Goal: Task Accomplishment & Management: Use online tool/utility

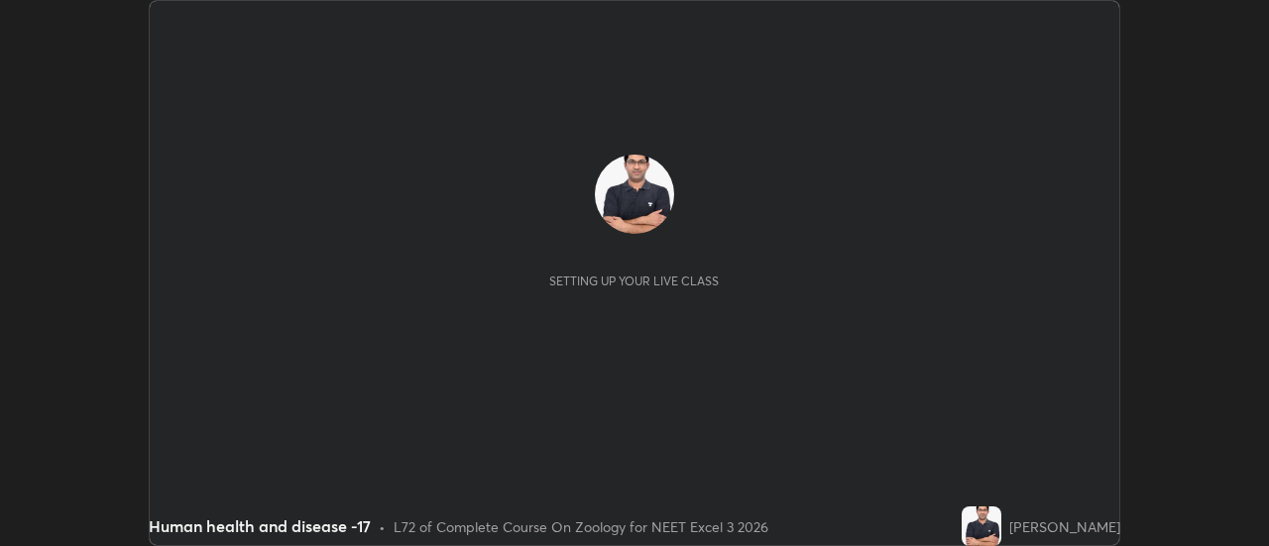
scroll to position [546, 1268]
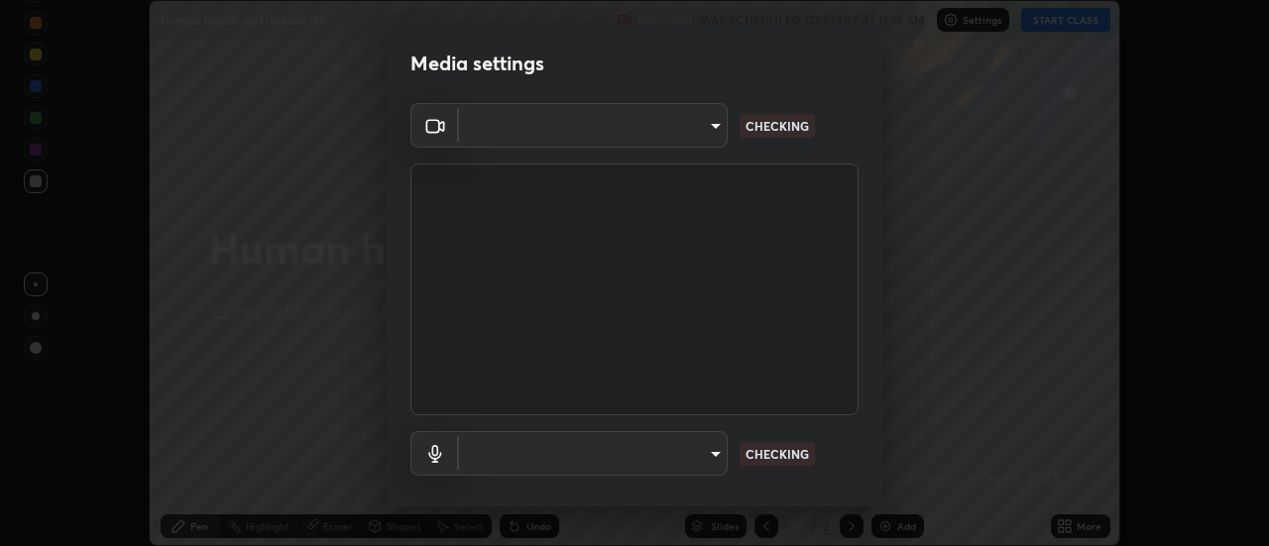
type input "cf8053163bb2f7d6ecf3d6bd7b4235d237b850a42bc303a0614f26eb784a67d0"
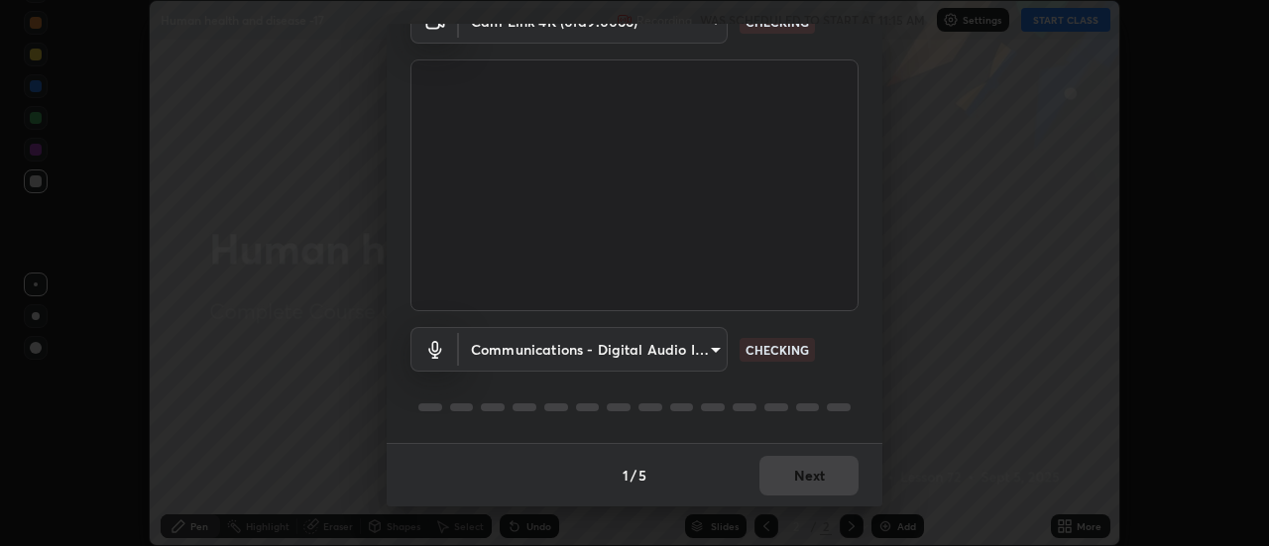
click at [715, 351] on body "Erase all Human health and disease -17 Recording WAS SCHEDULED TO START AT 11:1…" at bounding box center [634, 273] width 1269 height 546
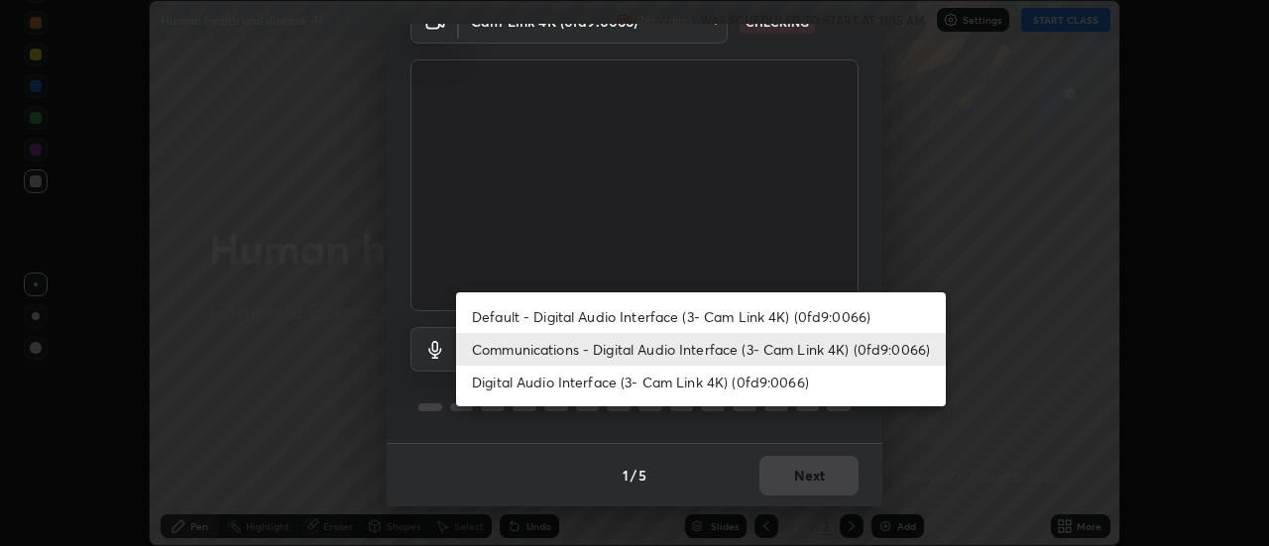
click at [781, 311] on li "Default - Digital Audio Interface (3- Cam Link 4K) (0fd9:0066)" at bounding box center [701, 316] width 490 height 33
type input "default"
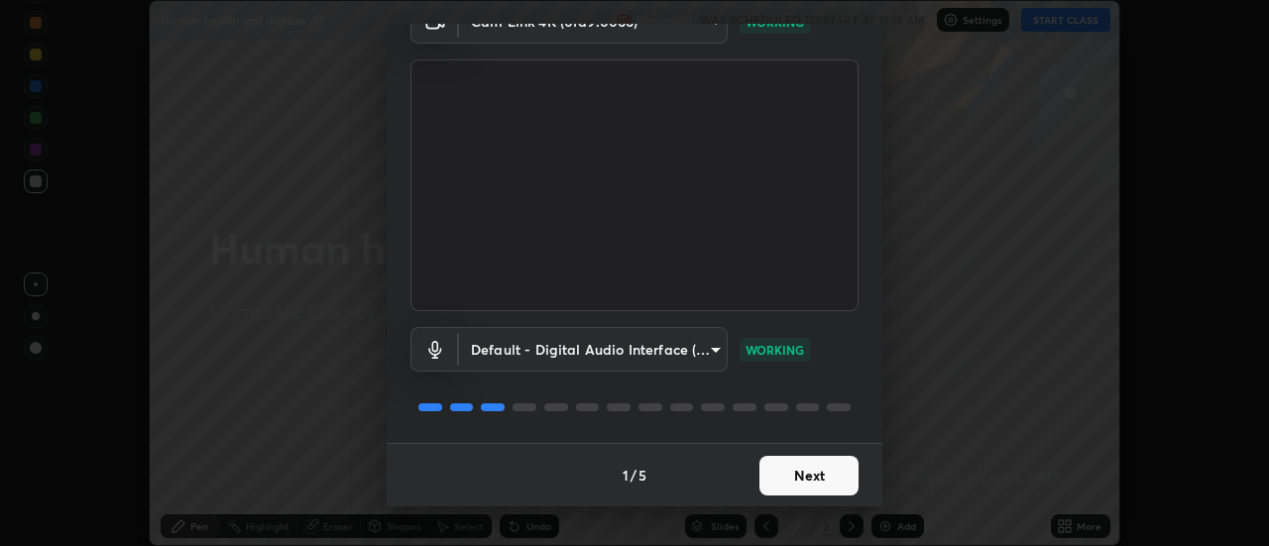
click at [788, 477] on button "Next" at bounding box center [809, 476] width 99 height 40
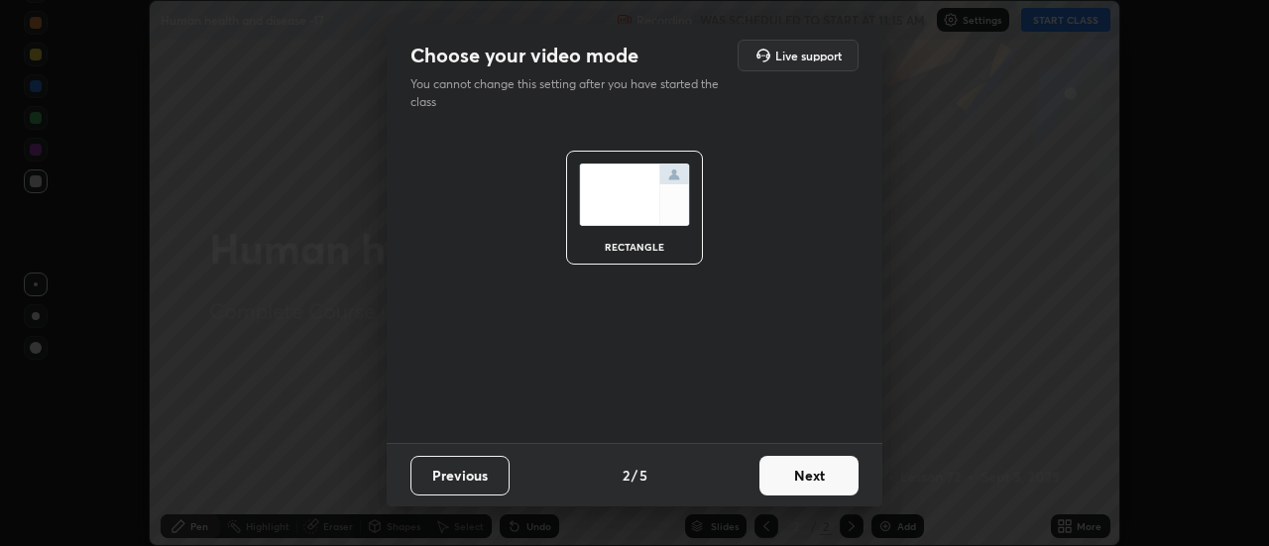
scroll to position [0, 0]
click at [806, 476] on button "Next" at bounding box center [809, 476] width 99 height 40
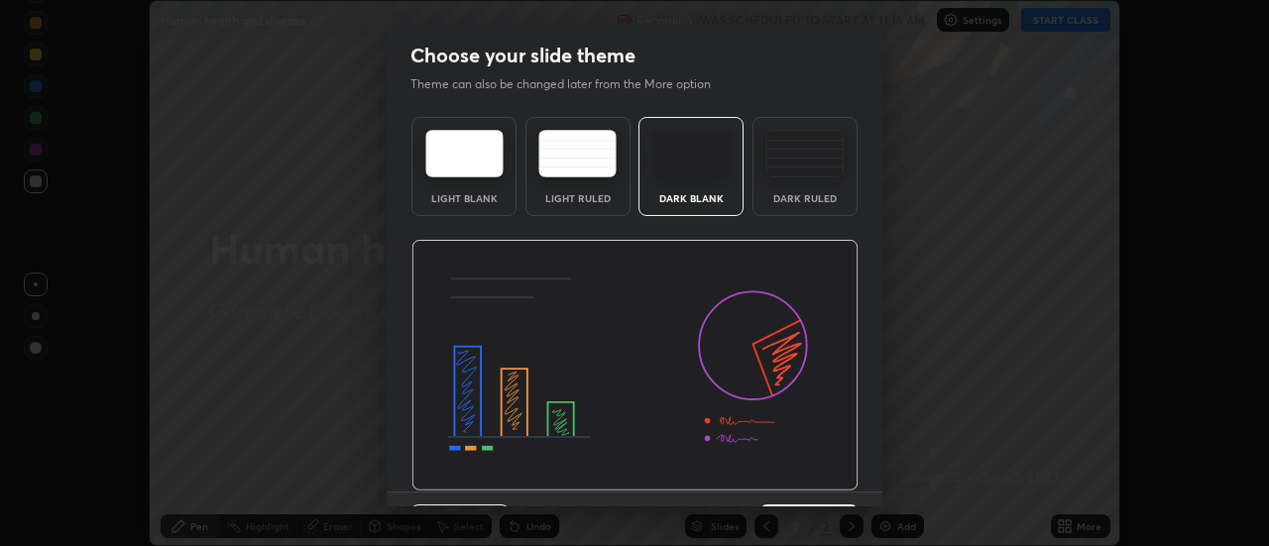
scroll to position [49, 0]
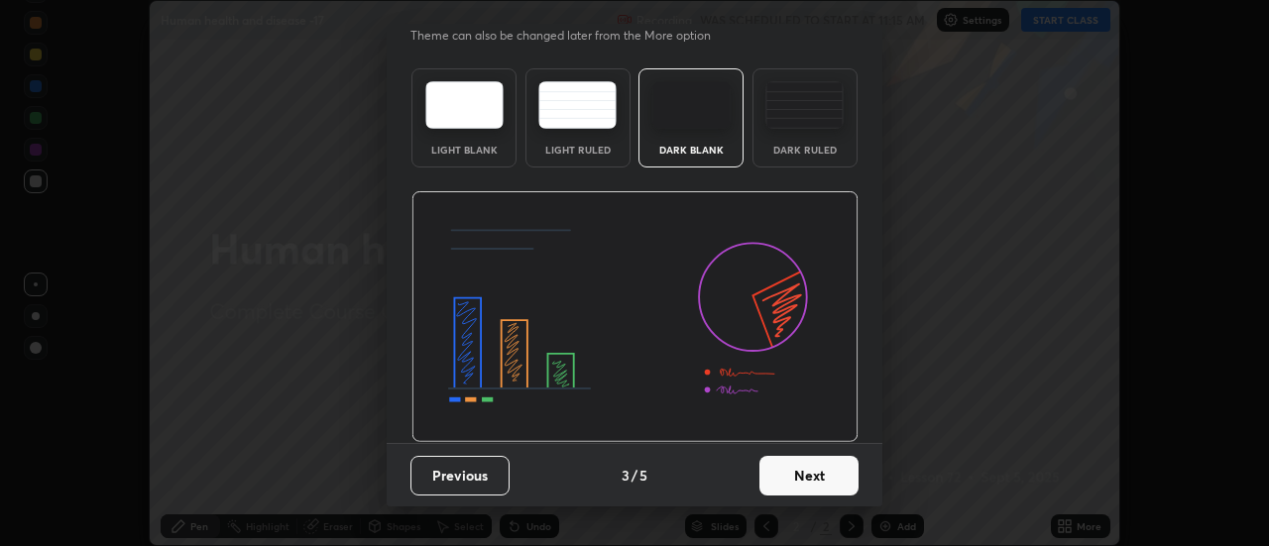
click at [792, 484] on button "Next" at bounding box center [809, 476] width 99 height 40
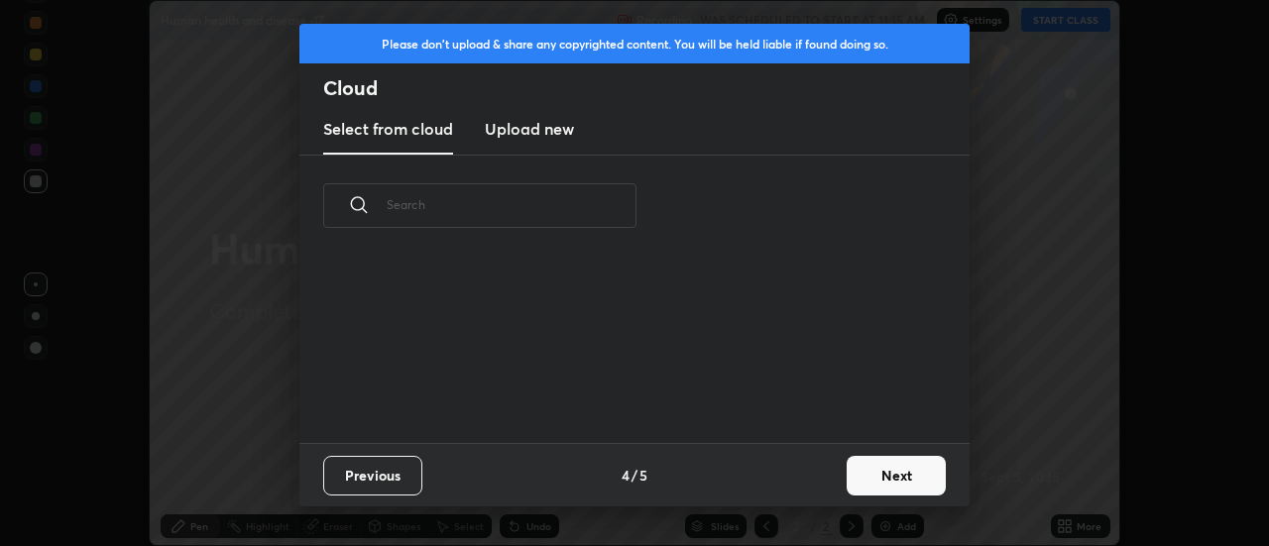
click at [877, 475] on button "Next" at bounding box center [896, 476] width 99 height 40
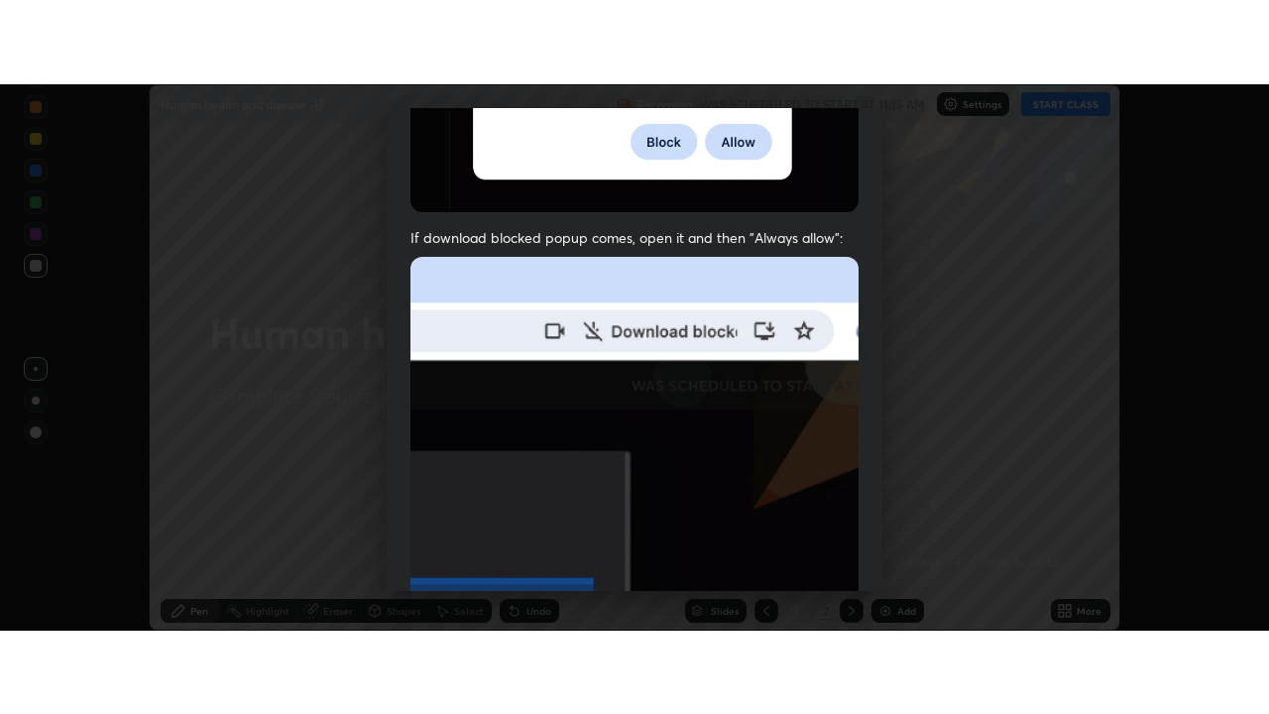
scroll to position [509, 0]
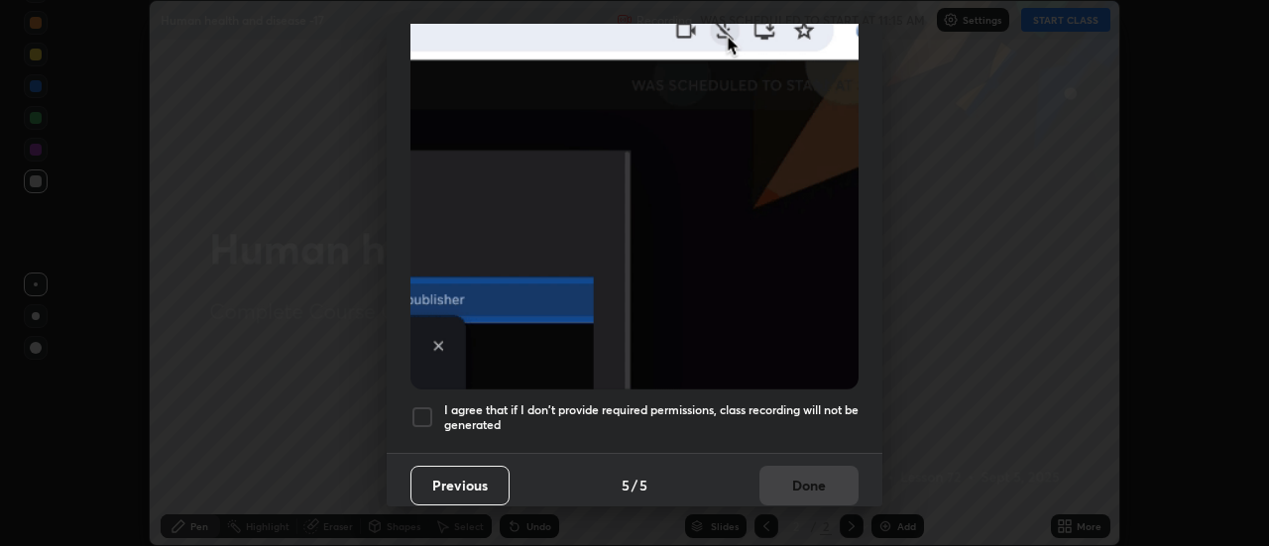
click at [426, 406] on div at bounding box center [423, 418] width 24 height 24
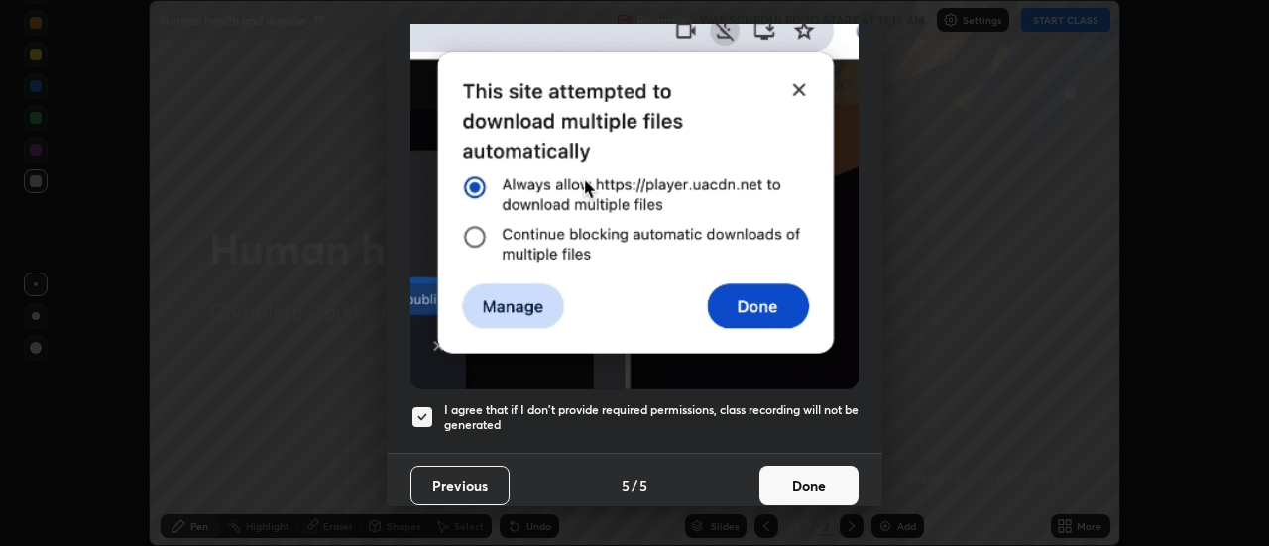
click at [810, 475] on button "Done" at bounding box center [809, 486] width 99 height 40
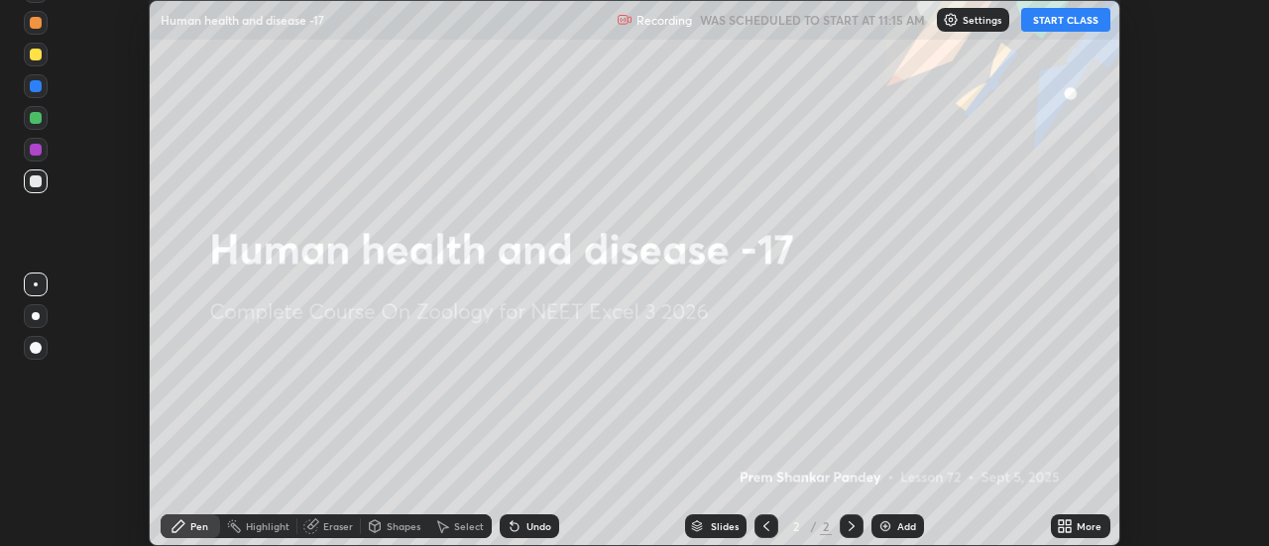
click at [1061, 20] on button "START CLASS" at bounding box center [1065, 20] width 89 height 24
click at [1065, 527] on icon at bounding box center [1065, 527] width 16 height 16
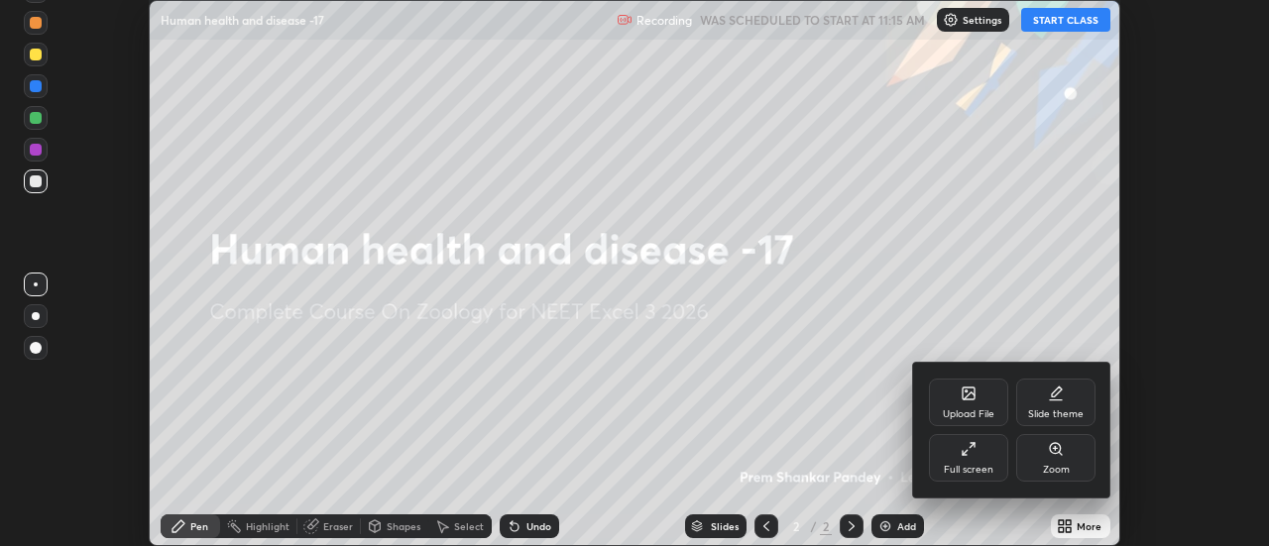
click at [977, 462] on div "Full screen" at bounding box center [968, 458] width 79 height 48
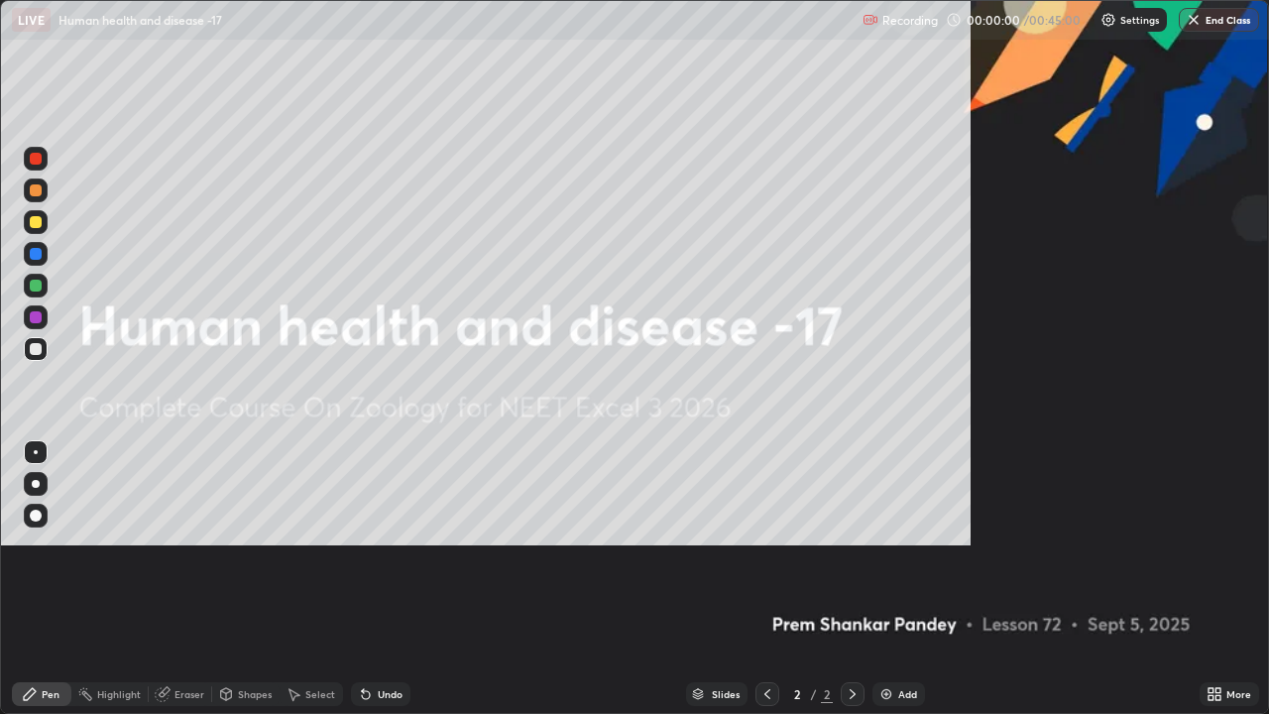
scroll to position [714, 1269]
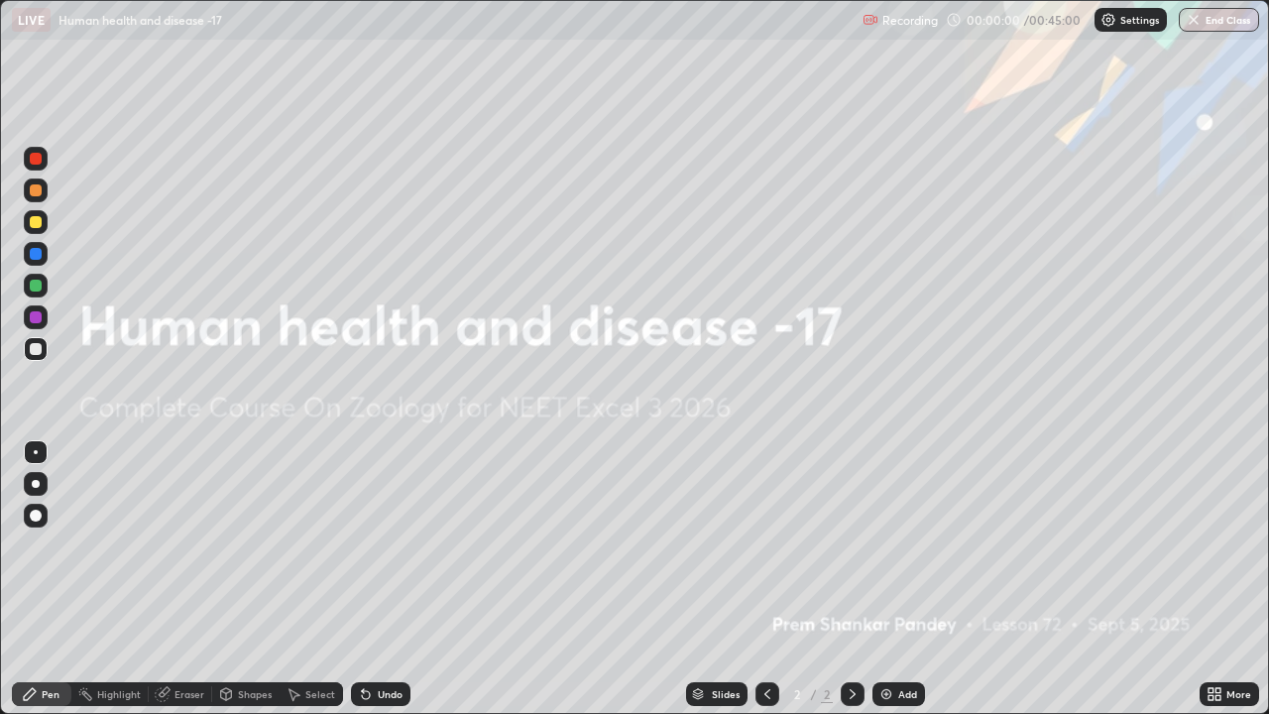
click at [884, 545] on img at bounding box center [887, 694] width 16 height 16
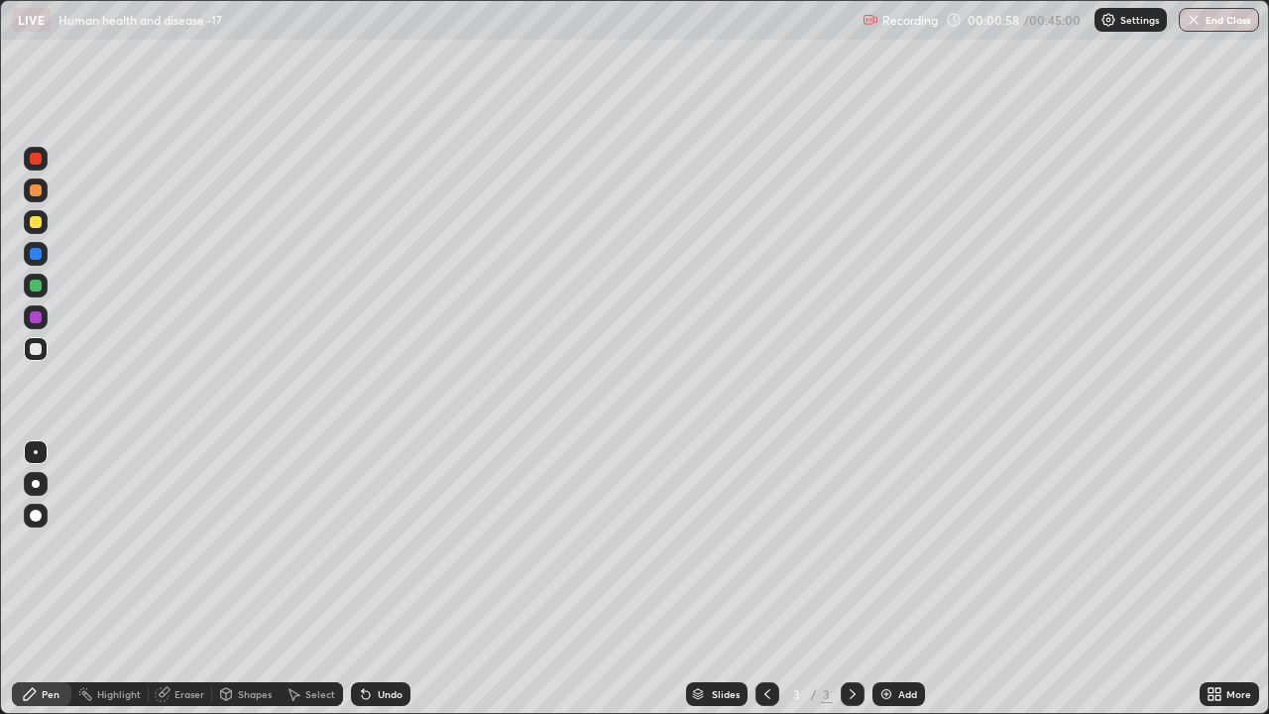
click at [36, 484] on div at bounding box center [36, 484] width 8 height 8
click at [40, 157] on div at bounding box center [36, 159] width 12 height 12
click at [35, 347] on div at bounding box center [36, 349] width 12 height 12
click at [36, 347] on div at bounding box center [36, 349] width 12 height 12
click at [362, 545] on icon at bounding box center [363, 690] width 2 height 2
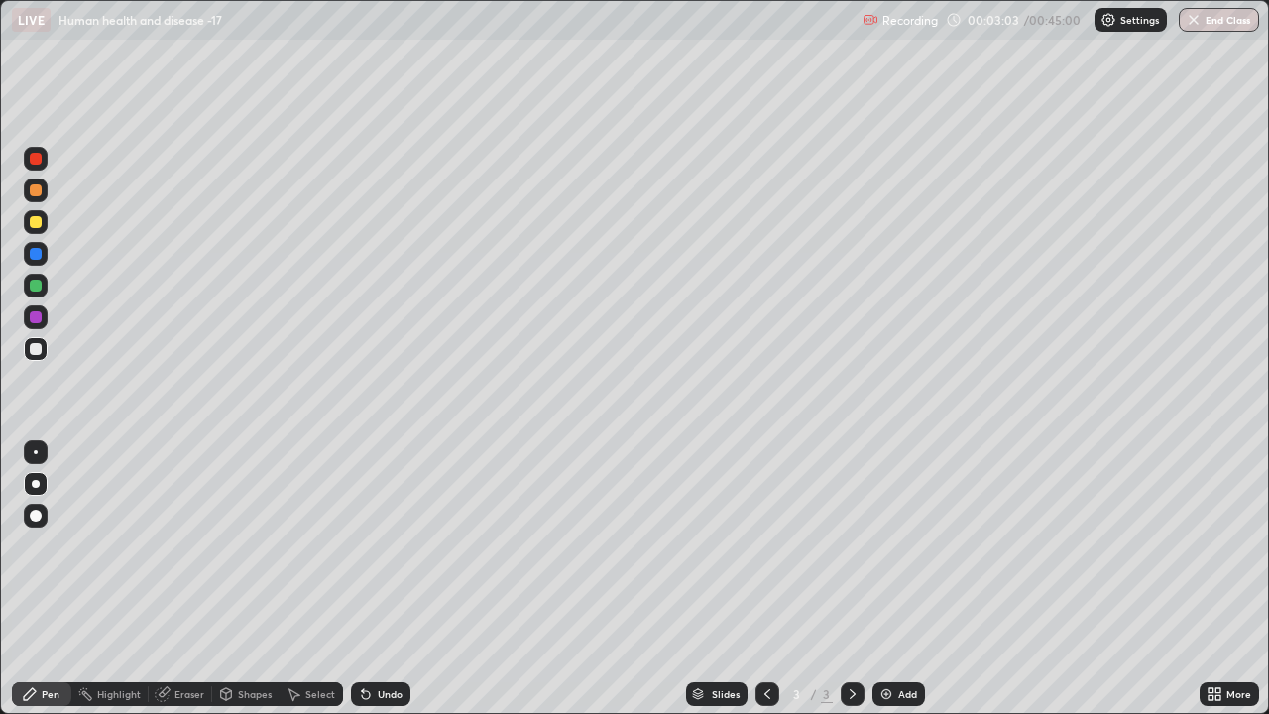
click at [362, 545] on icon at bounding box center [363, 690] width 2 height 2
click at [359, 545] on icon at bounding box center [366, 694] width 16 height 16
click at [362, 545] on icon at bounding box center [363, 690] width 2 height 2
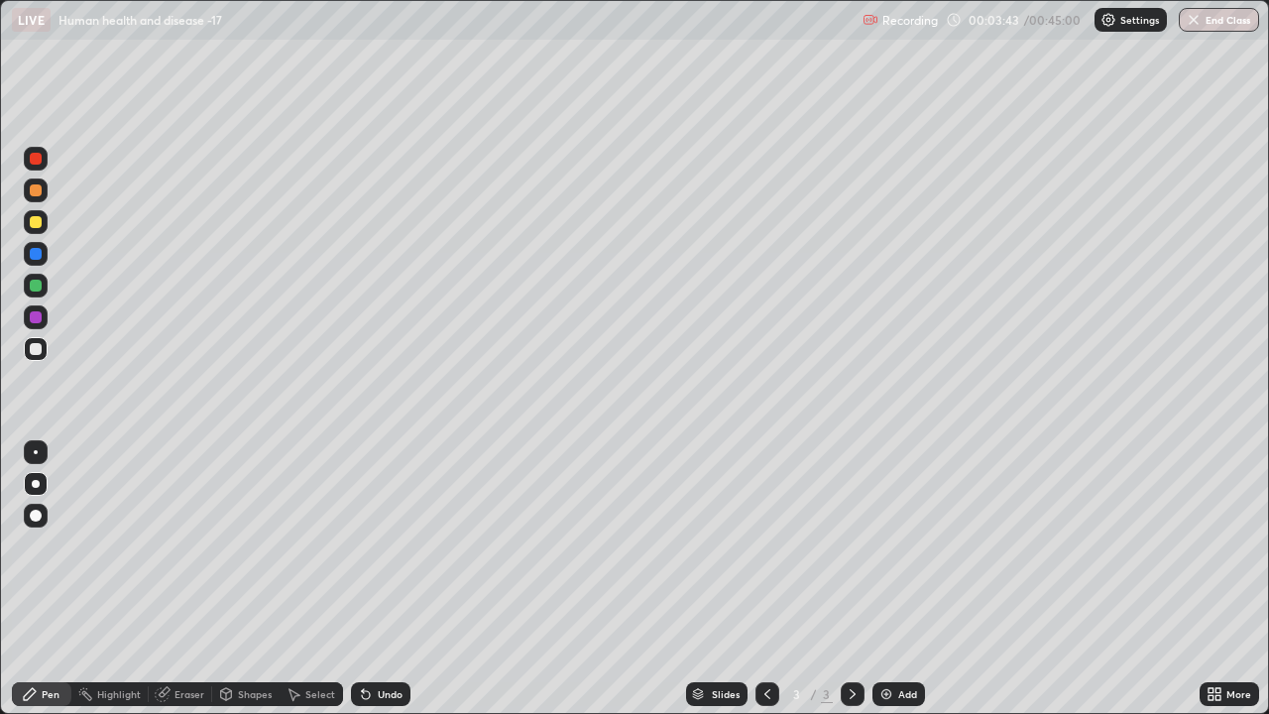
click at [362, 545] on icon at bounding box center [363, 690] width 2 height 2
click at [35, 287] on div at bounding box center [36, 286] width 12 height 12
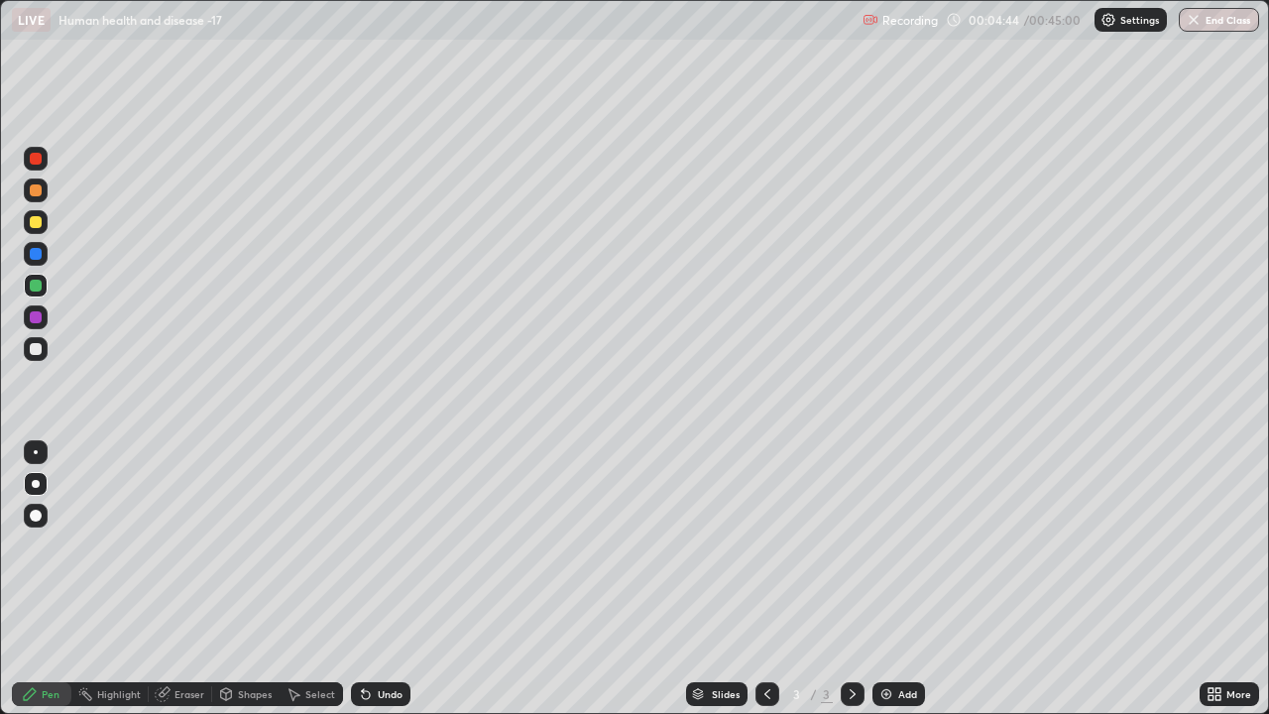
click at [362, 545] on icon at bounding box center [366, 695] width 8 height 8
click at [879, 545] on img at bounding box center [887, 694] width 16 height 16
click at [33, 348] on div at bounding box center [36, 349] width 12 height 12
click at [35, 349] on div at bounding box center [36, 349] width 12 height 12
click at [35, 284] on div at bounding box center [36, 286] width 12 height 12
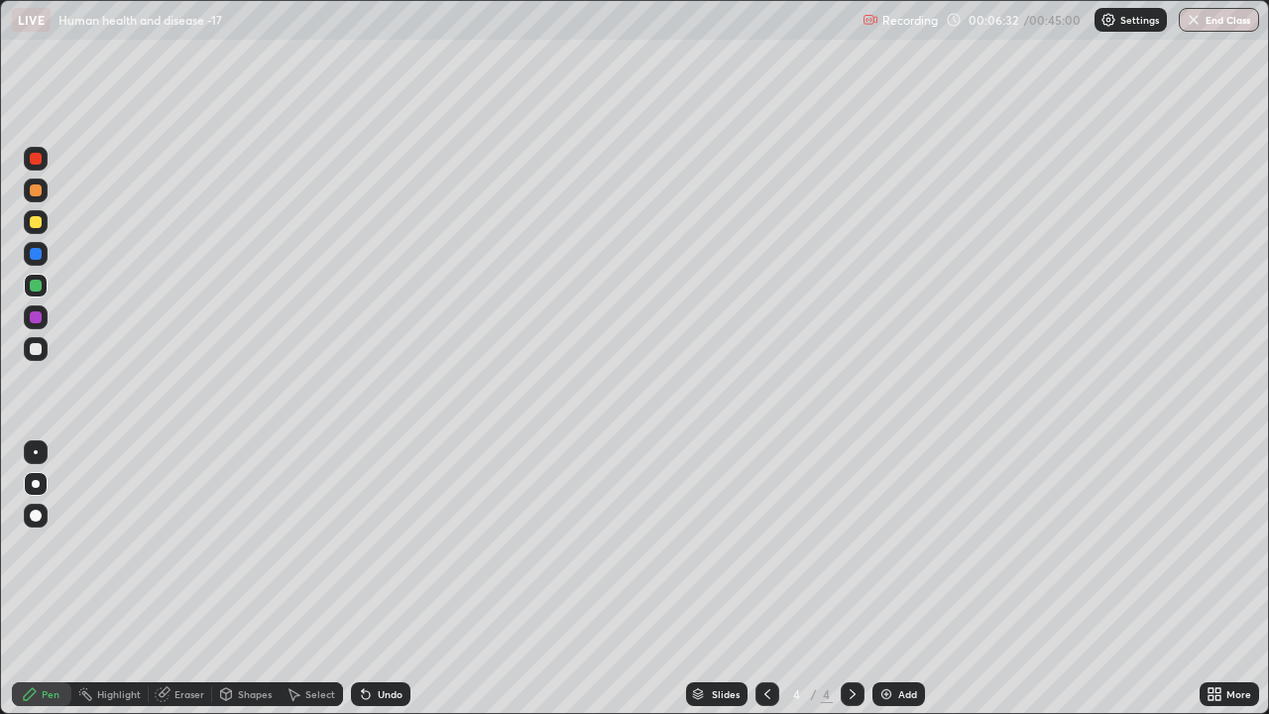
click at [39, 350] on div at bounding box center [36, 349] width 12 height 12
click at [41, 351] on div at bounding box center [36, 349] width 12 height 12
click at [39, 159] on div at bounding box center [36, 159] width 12 height 12
click at [36, 347] on div at bounding box center [36, 349] width 12 height 12
click at [362, 545] on icon at bounding box center [366, 695] width 8 height 8
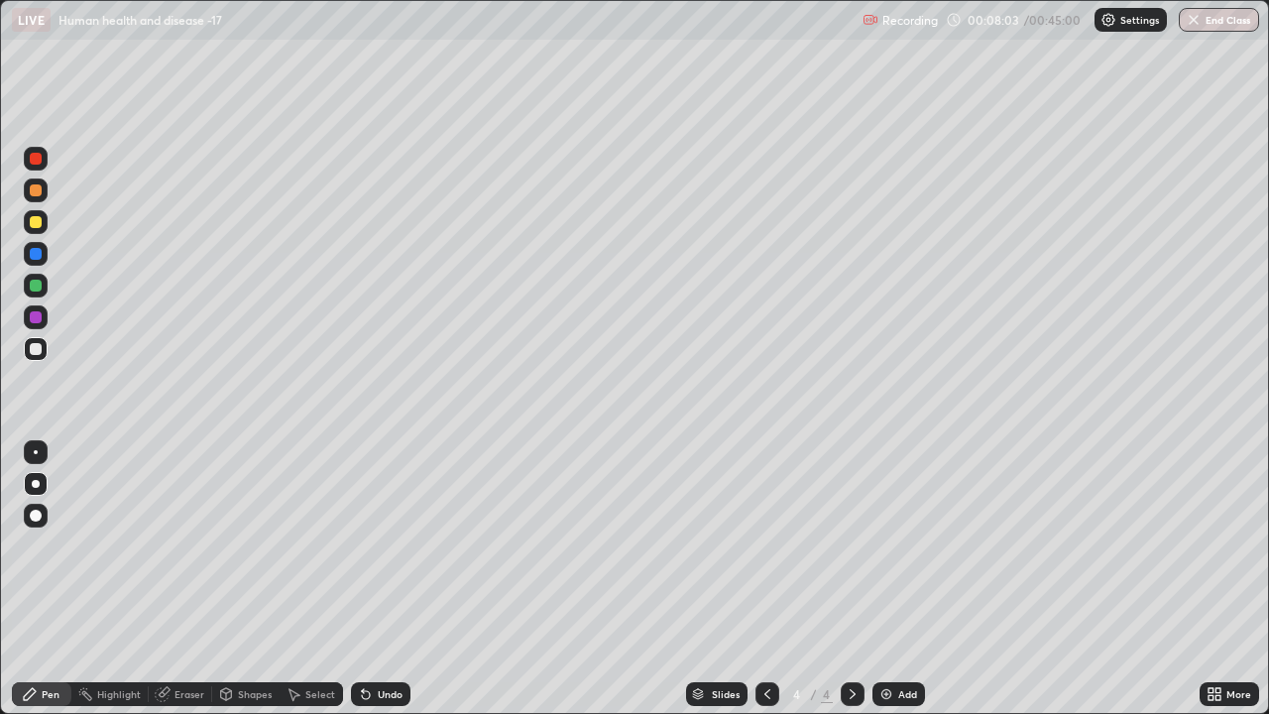
click at [365, 545] on icon at bounding box center [366, 695] width 8 height 8
click at [367, 545] on icon at bounding box center [366, 695] width 8 height 8
click at [33, 286] on div at bounding box center [36, 286] width 12 height 12
click at [35, 348] on div at bounding box center [36, 349] width 12 height 12
click at [36, 349] on div at bounding box center [36, 349] width 12 height 12
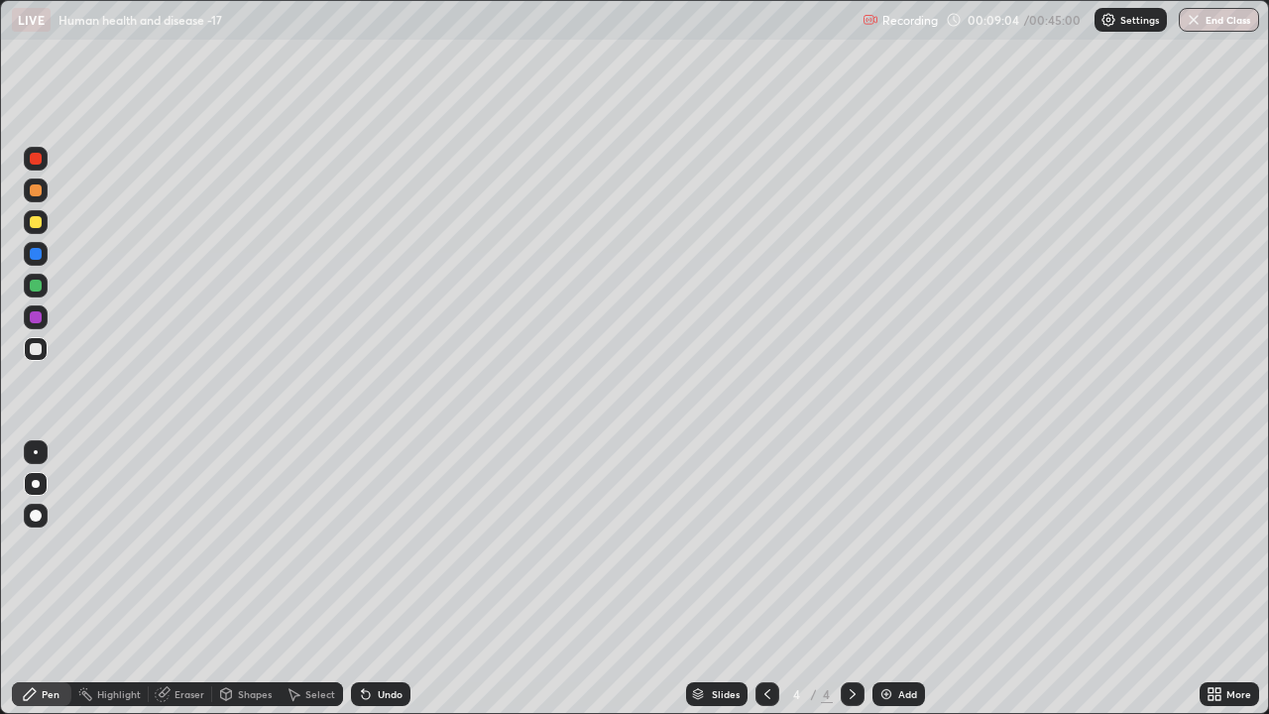
click at [362, 545] on icon at bounding box center [366, 695] width 8 height 8
click at [362, 545] on icon at bounding box center [363, 690] width 2 height 2
click at [40, 159] on div at bounding box center [36, 159] width 12 height 12
click at [367, 545] on icon at bounding box center [366, 695] width 8 height 8
click at [886, 545] on img at bounding box center [887, 694] width 16 height 16
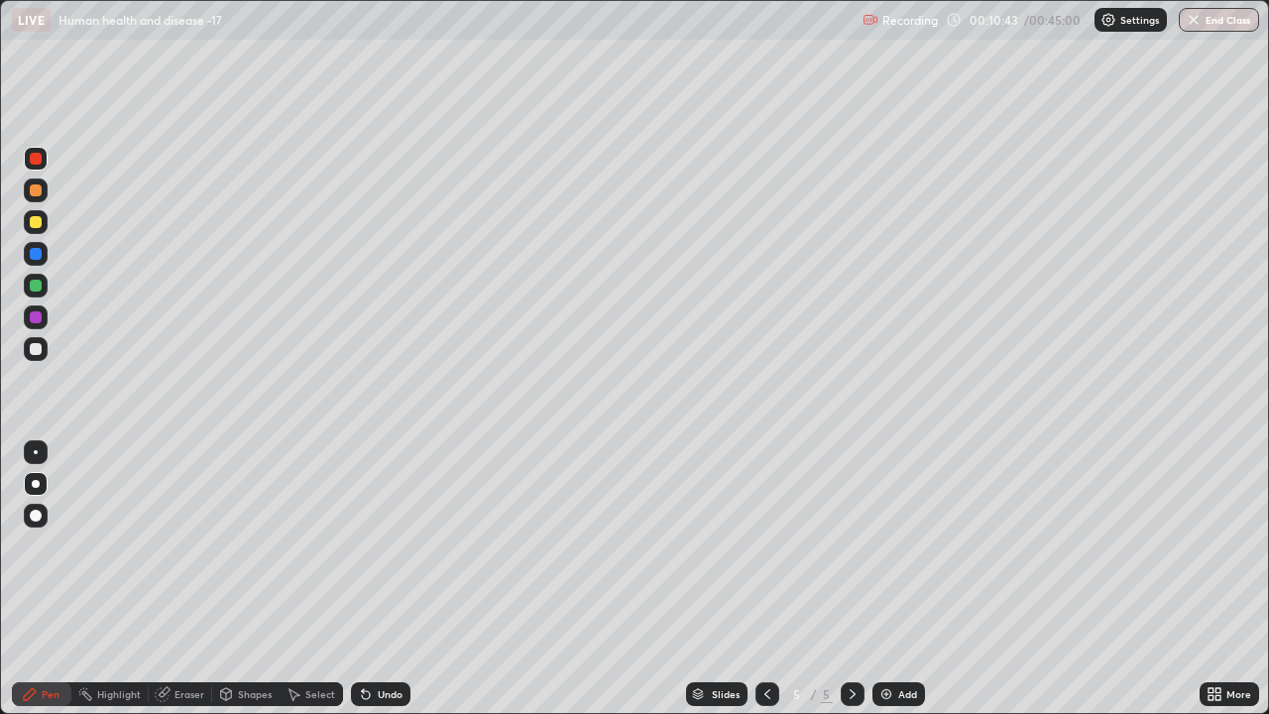
click at [32, 348] on div at bounding box center [36, 349] width 12 height 12
click at [36, 348] on div at bounding box center [36, 349] width 12 height 12
click at [362, 545] on icon at bounding box center [363, 690] width 2 height 2
click at [365, 545] on icon at bounding box center [366, 695] width 8 height 8
click at [364, 545] on icon at bounding box center [366, 695] width 8 height 8
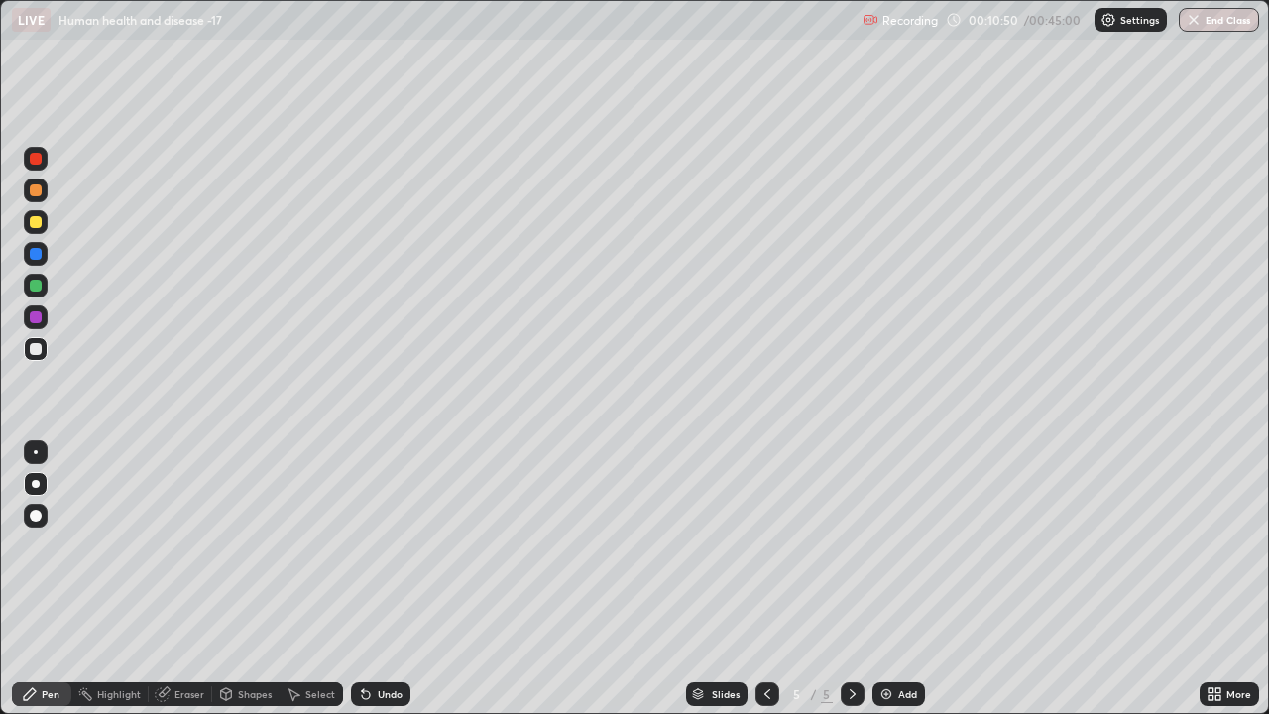
click at [37, 287] on div at bounding box center [36, 286] width 12 height 12
click at [41, 350] on div at bounding box center [36, 349] width 12 height 12
click at [40, 346] on div at bounding box center [36, 349] width 12 height 12
click at [35, 159] on div at bounding box center [36, 159] width 12 height 12
click at [761, 545] on icon at bounding box center [768, 694] width 16 height 16
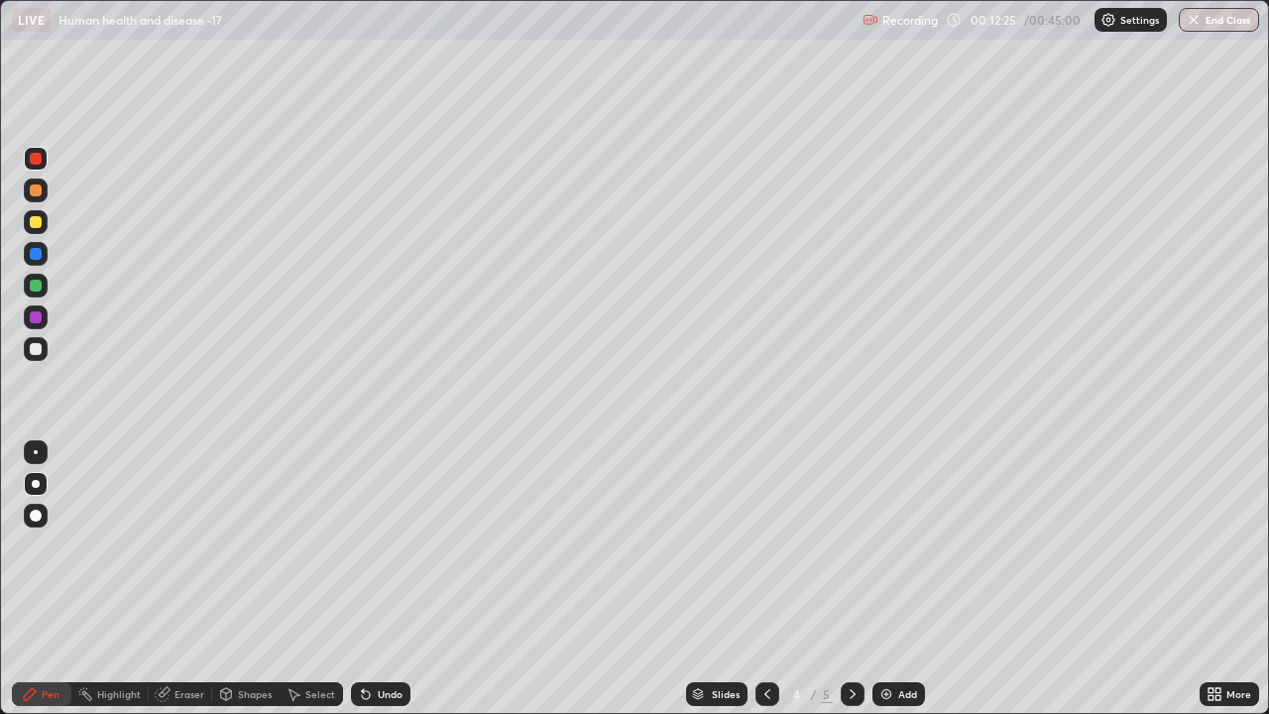
click at [763, 545] on icon at bounding box center [768, 694] width 16 height 16
click at [879, 545] on img at bounding box center [887, 694] width 16 height 16
click at [36, 348] on div at bounding box center [36, 349] width 12 height 12
click at [38, 348] on div at bounding box center [36, 349] width 12 height 12
click at [38, 221] on div at bounding box center [36, 222] width 12 height 12
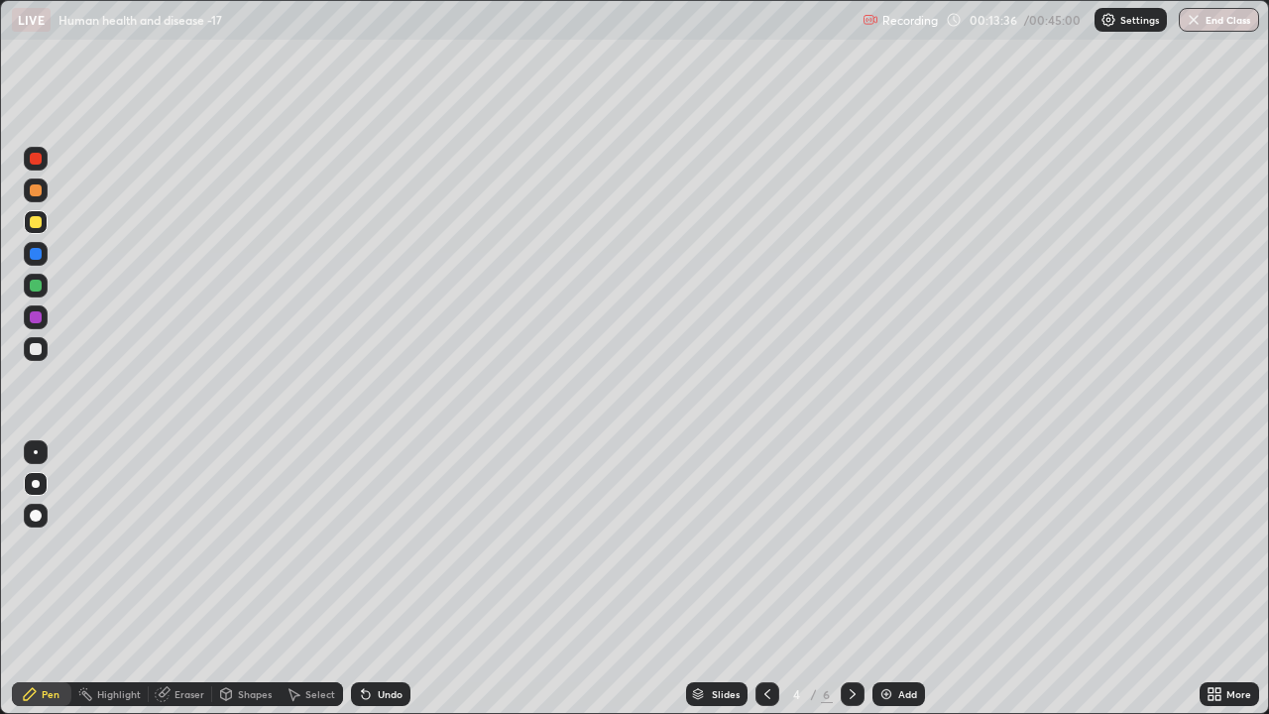
click at [850, 545] on icon at bounding box center [853, 694] width 6 height 10
click at [850, 545] on div at bounding box center [853, 694] width 24 height 24
click at [764, 545] on icon at bounding box center [767, 694] width 6 height 10
click at [757, 545] on div at bounding box center [768, 694] width 24 height 24
click at [852, 545] on icon at bounding box center [853, 694] width 16 height 16
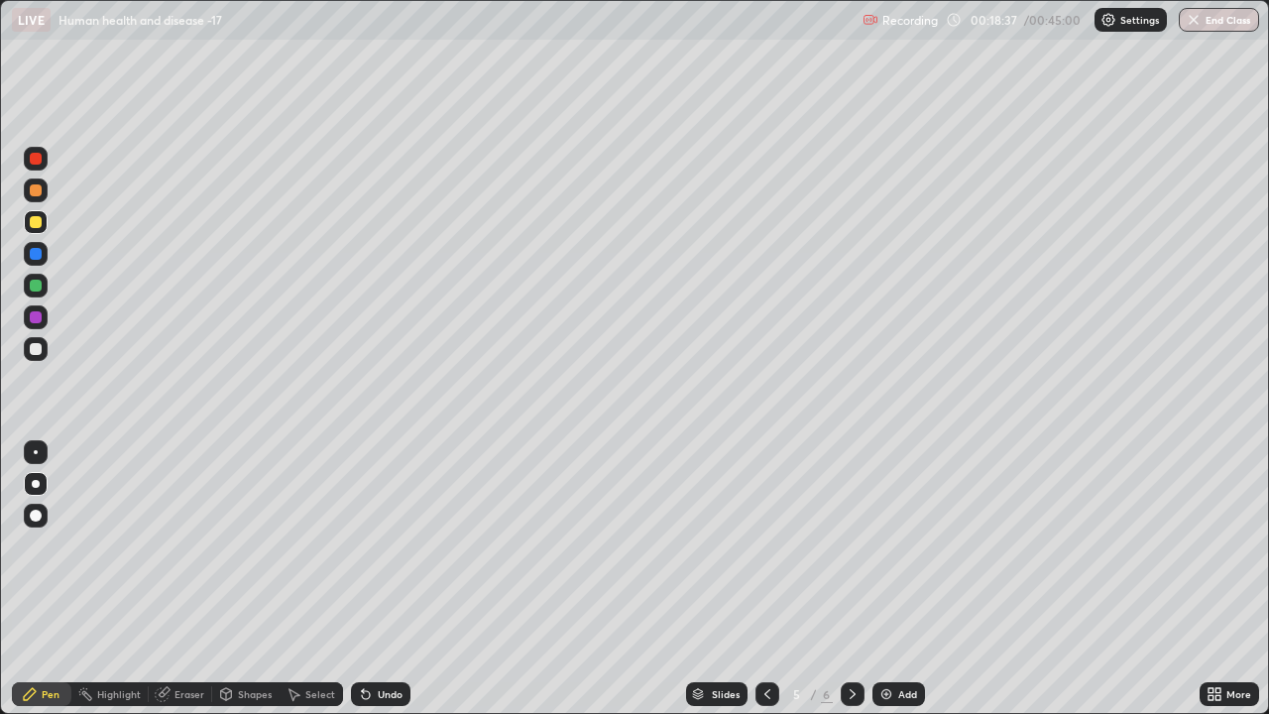
click at [851, 545] on icon at bounding box center [853, 694] width 16 height 16
click at [37, 353] on div at bounding box center [36, 349] width 12 height 12
click at [43, 349] on div at bounding box center [36, 349] width 24 height 24
click at [882, 545] on img at bounding box center [887, 694] width 16 height 16
click at [39, 188] on div at bounding box center [36, 190] width 12 height 12
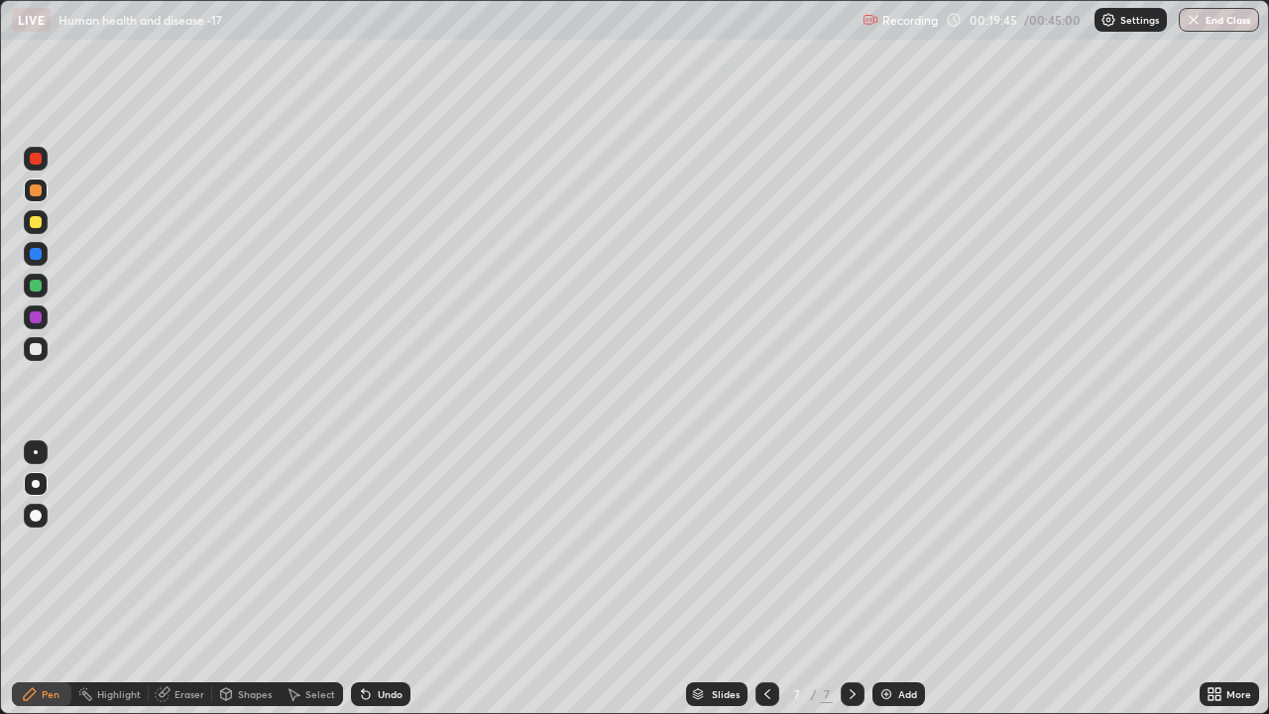
click at [39, 348] on div at bounding box center [36, 349] width 12 height 12
click at [763, 545] on icon at bounding box center [768, 694] width 16 height 16
click at [765, 545] on icon at bounding box center [768, 694] width 16 height 16
click at [362, 545] on icon at bounding box center [366, 695] width 8 height 8
click at [363, 545] on icon at bounding box center [366, 695] width 8 height 8
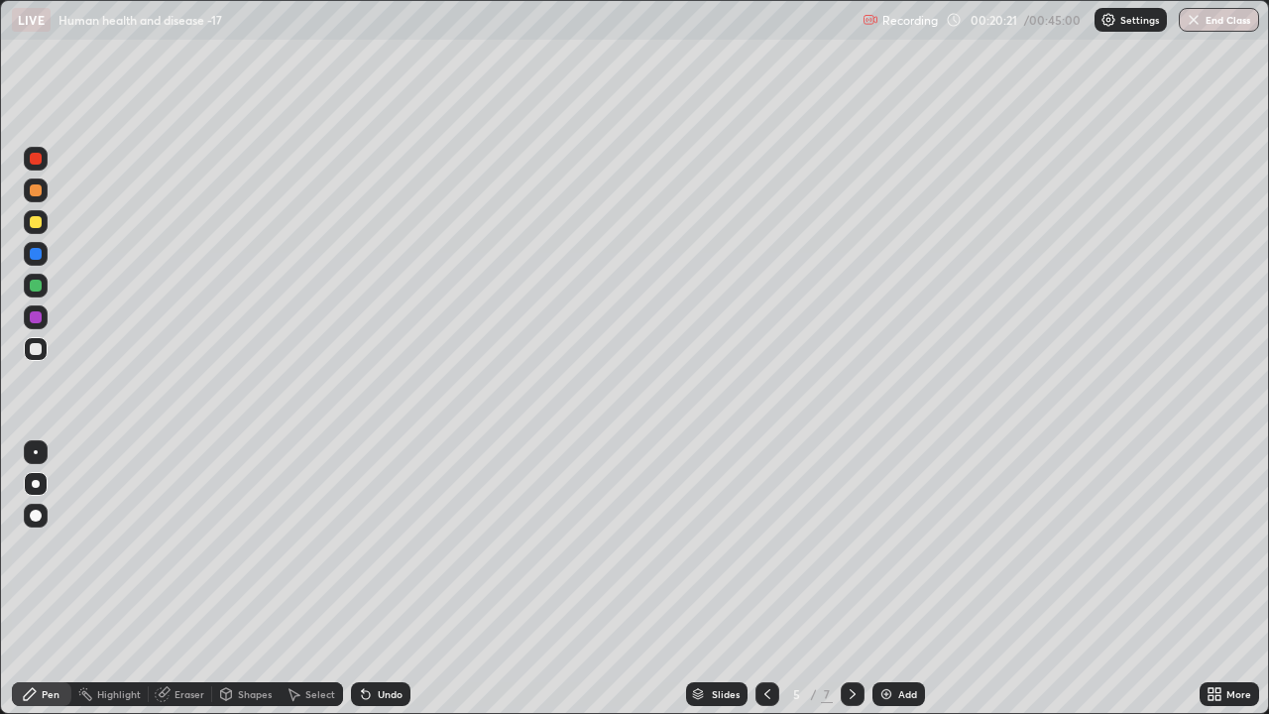
click at [363, 545] on icon at bounding box center [366, 695] width 8 height 8
click at [850, 545] on icon at bounding box center [853, 694] width 16 height 16
click at [848, 545] on icon at bounding box center [853, 694] width 16 height 16
click at [36, 159] on div at bounding box center [36, 159] width 12 height 12
click at [36, 162] on div at bounding box center [36, 159] width 12 height 12
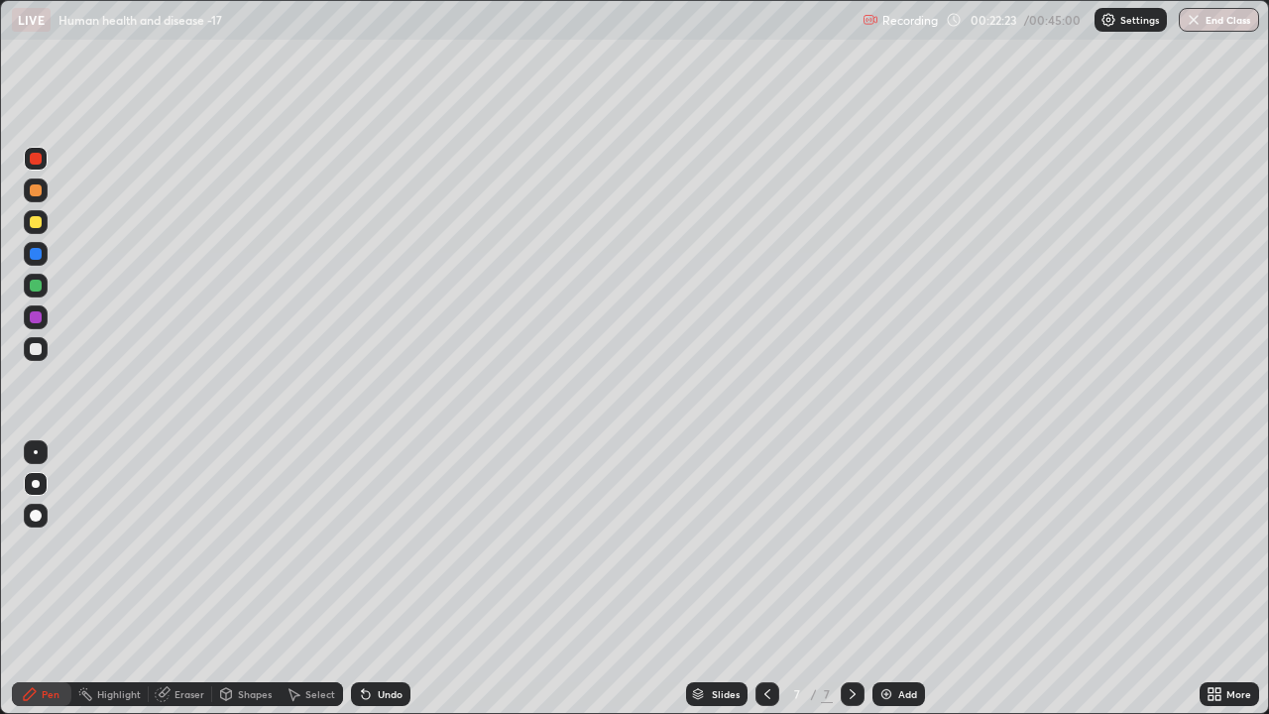
click at [38, 348] on div at bounding box center [36, 349] width 12 height 12
click at [38, 349] on div at bounding box center [36, 349] width 12 height 12
click at [30, 157] on div at bounding box center [36, 159] width 12 height 12
click at [765, 545] on icon at bounding box center [768, 694] width 16 height 16
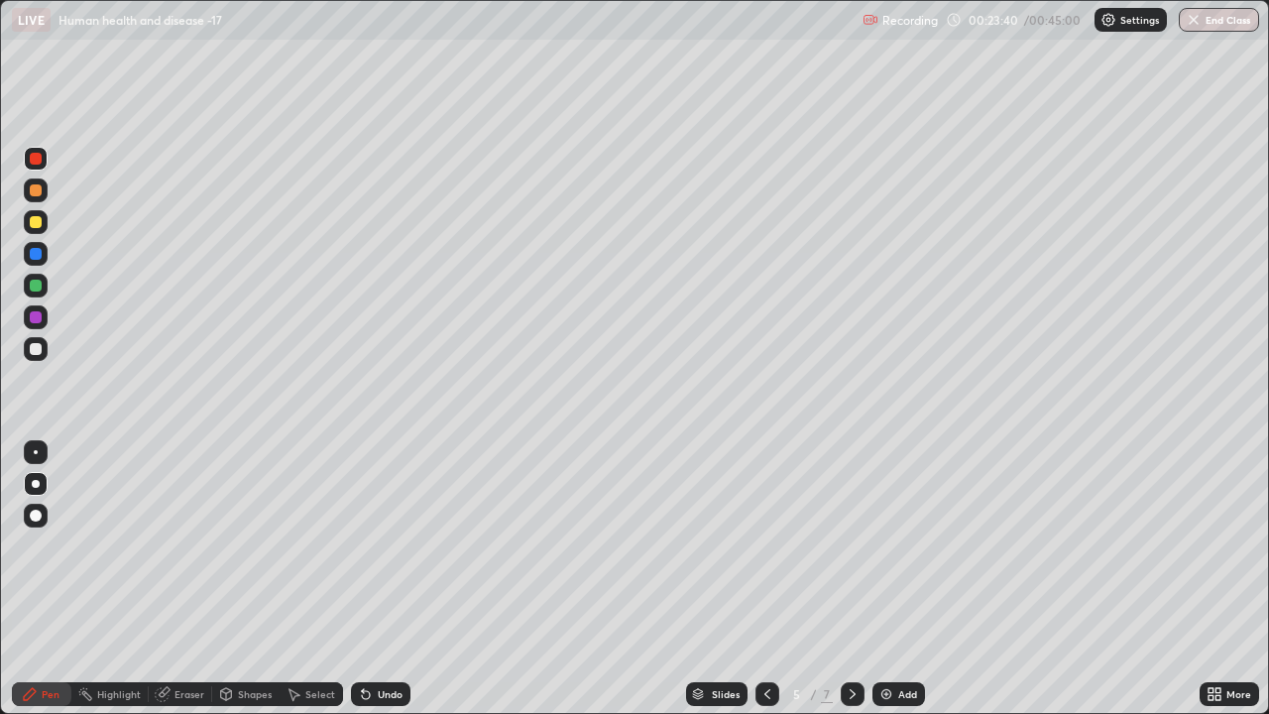
click at [850, 545] on icon at bounding box center [853, 694] width 6 height 10
click at [764, 545] on icon at bounding box center [768, 694] width 16 height 16
click at [30, 287] on div at bounding box center [36, 286] width 12 height 12
click at [362, 545] on icon at bounding box center [366, 695] width 8 height 8
click at [362, 545] on icon at bounding box center [363, 690] width 2 height 2
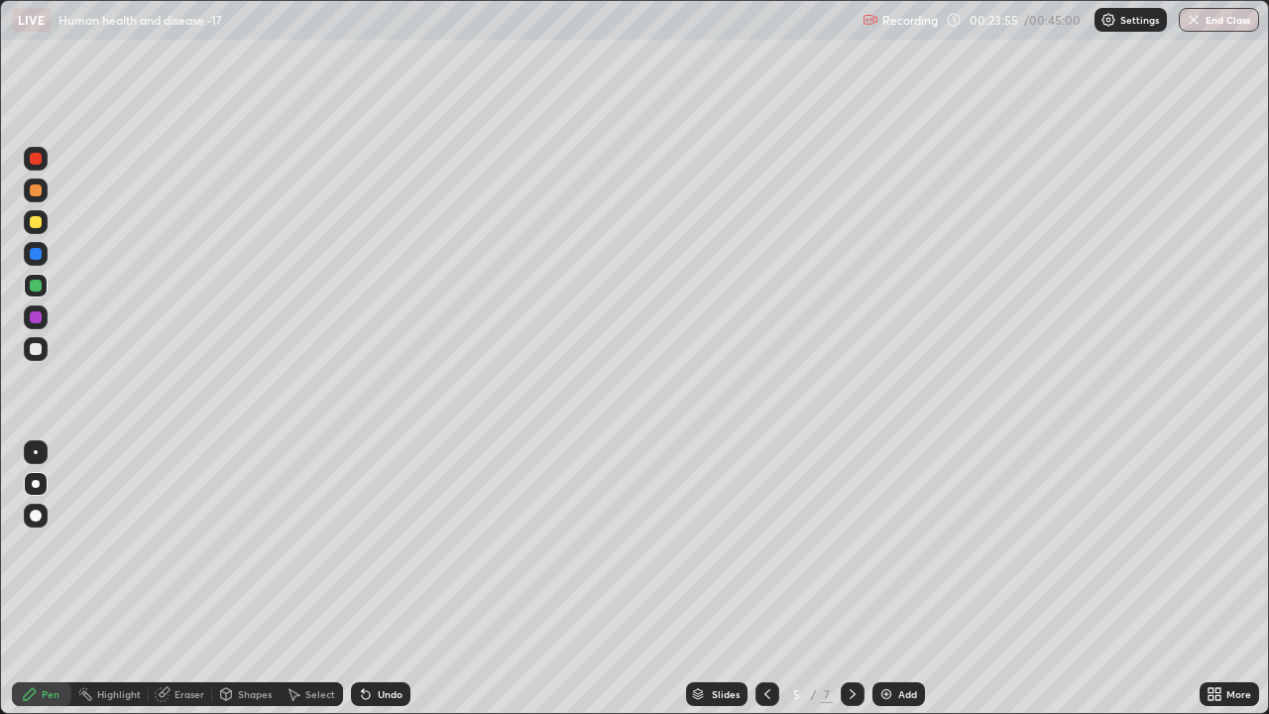
click at [362, 545] on icon at bounding box center [363, 690] width 2 height 2
click at [851, 545] on icon at bounding box center [853, 694] width 16 height 16
click at [35, 344] on div at bounding box center [36, 349] width 12 height 12
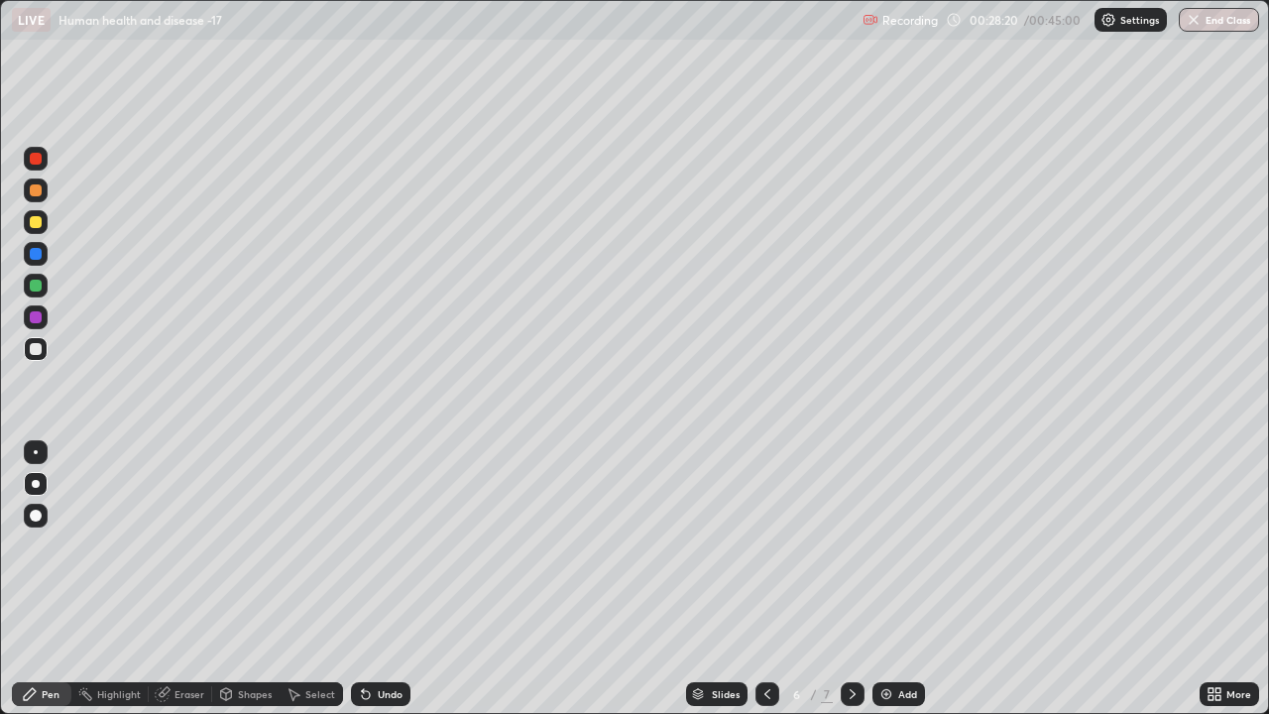
click at [765, 545] on icon at bounding box center [767, 694] width 6 height 10
click at [853, 545] on icon at bounding box center [853, 694] width 16 height 16
click at [36, 289] on div at bounding box center [36, 286] width 12 height 12
click at [849, 545] on icon at bounding box center [853, 694] width 16 height 16
click at [768, 545] on icon at bounding box center [768, 694] width 16 height 16
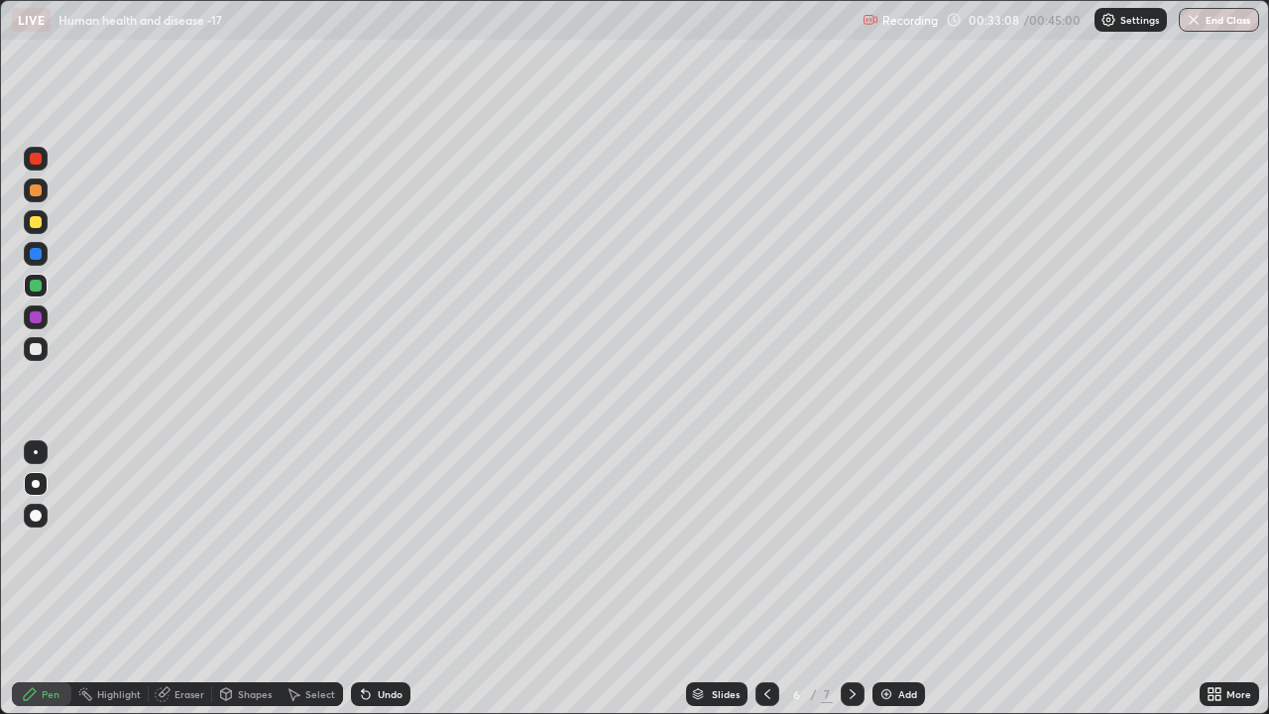
click at [41, 345] on div at bounding box center [36, 349] width 12 height 12
click at [181, 545] on div "Eraser" at bounding box center [190, 694] width 30 height 10
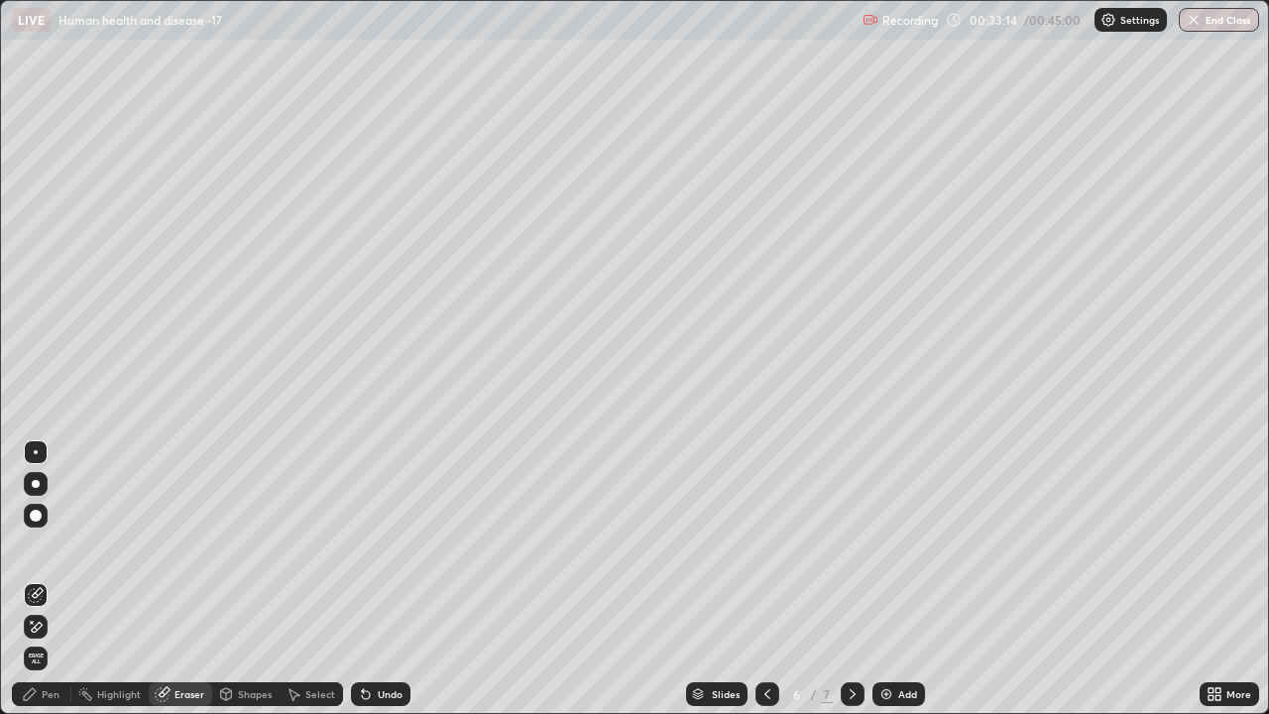
click at [47, 545] on div "Pen" at bounding box center [41, 694] width 59 height 24
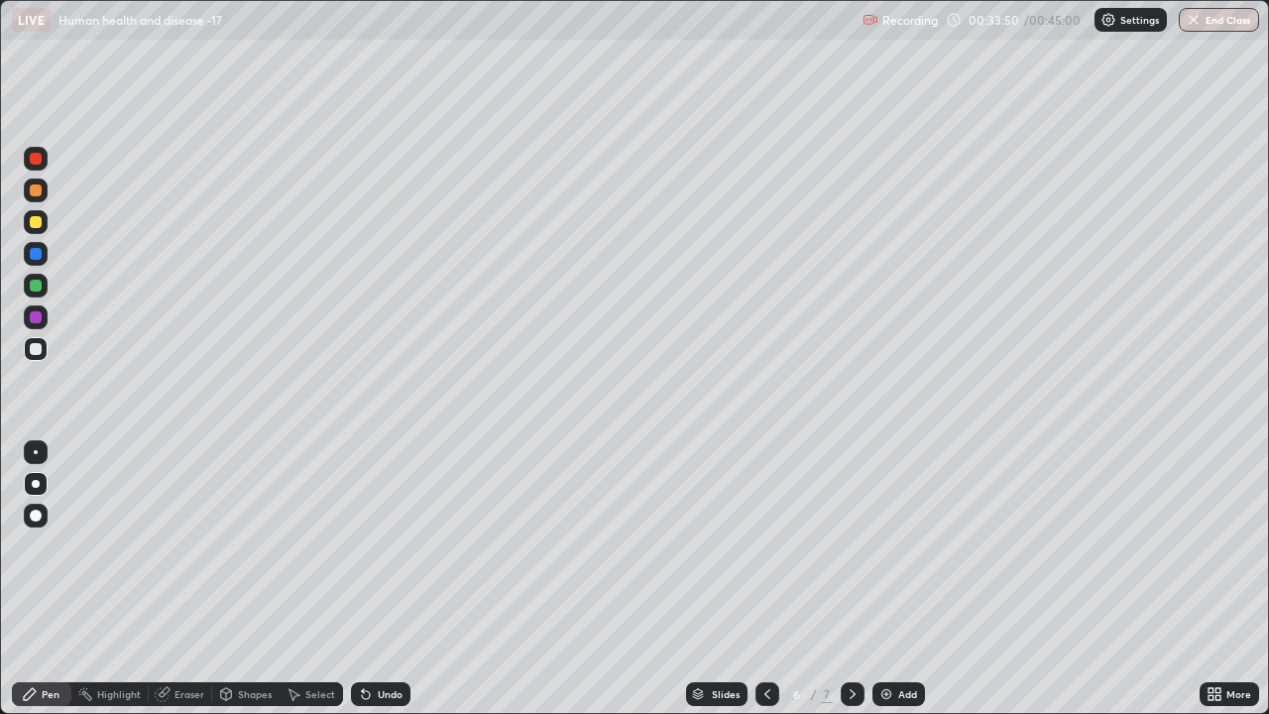
click at [856, 545] on div at bounding box center [853, 694] width 24 height 24
click at [888, 545] on img at bounding box center [887, 694] width 16 height 16
click at [39, 287] on div at bounding box center [36, 286] width 12 height 12
click at [1206, 21] on button "End Class" at bounding box center [1220, 20] width 78 height 24
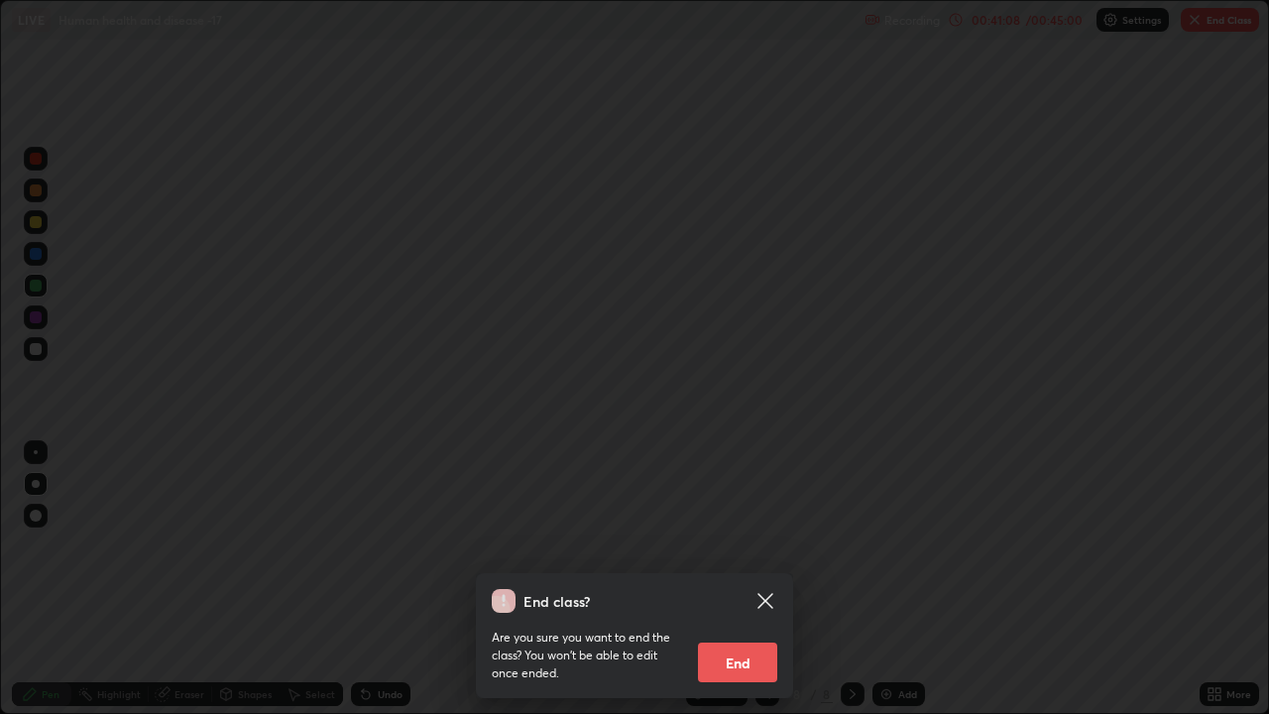
click at [742, 545] on button "End" at bounding box center [737, 663] width 79 height 40
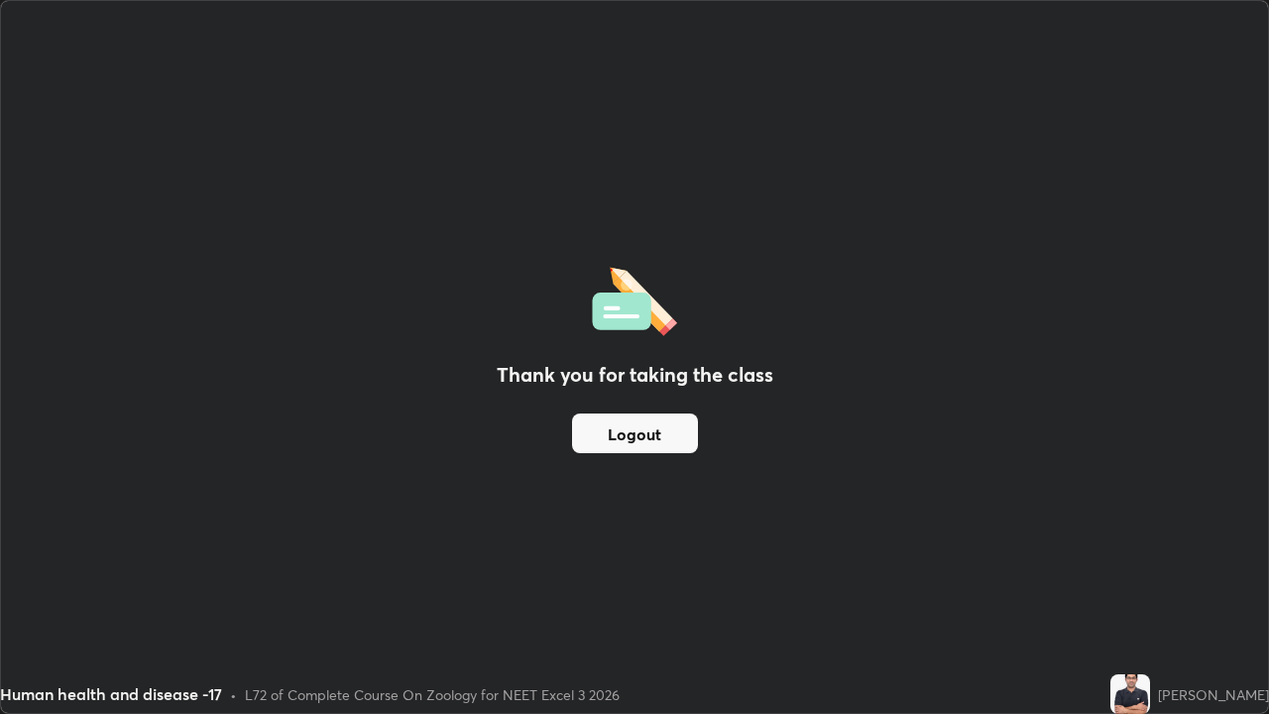
click at [732, 545] on div "Thank you for taking the class Logout" at bounding box center [634, 357] width 1267 height 712
click at [638, 441] on button "Logout" at bounding box center [635, 433] width 126 height 40
click at [645, 438] on button "Logout" at bounding box center [635, 433] width 126 height 40
